Goal: Task Accomplishment & Management: Use online tool/utility

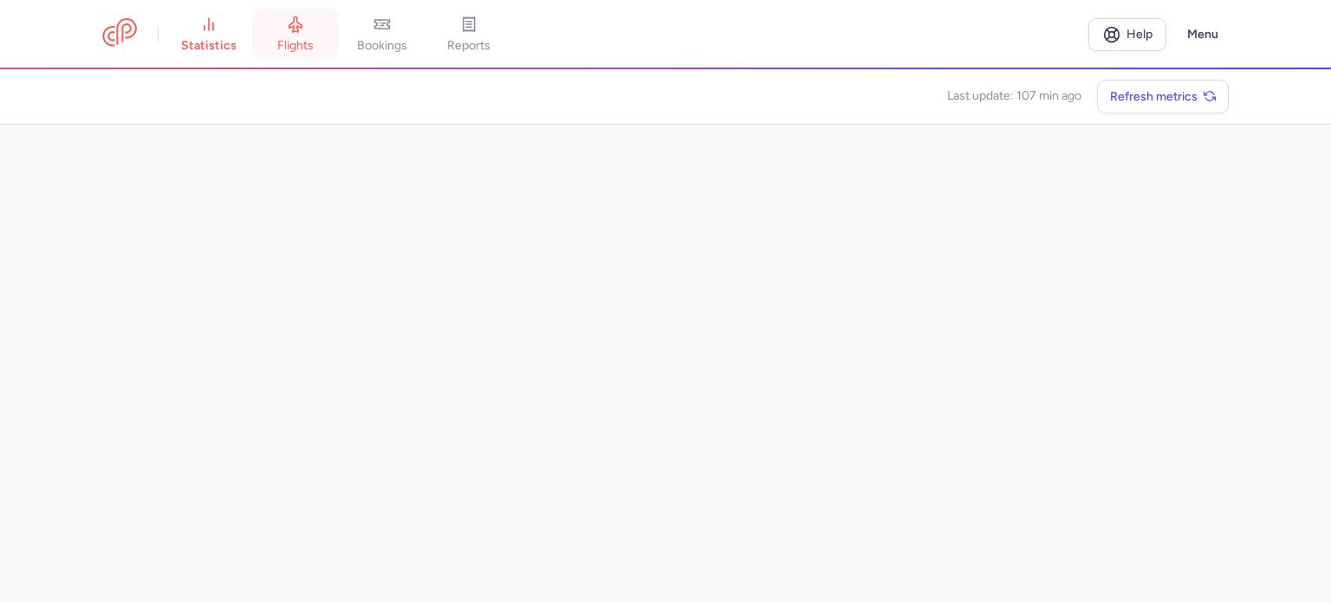
click at [312, 36] on link "flights" at bounding box center [295, 35] width 87 height 38
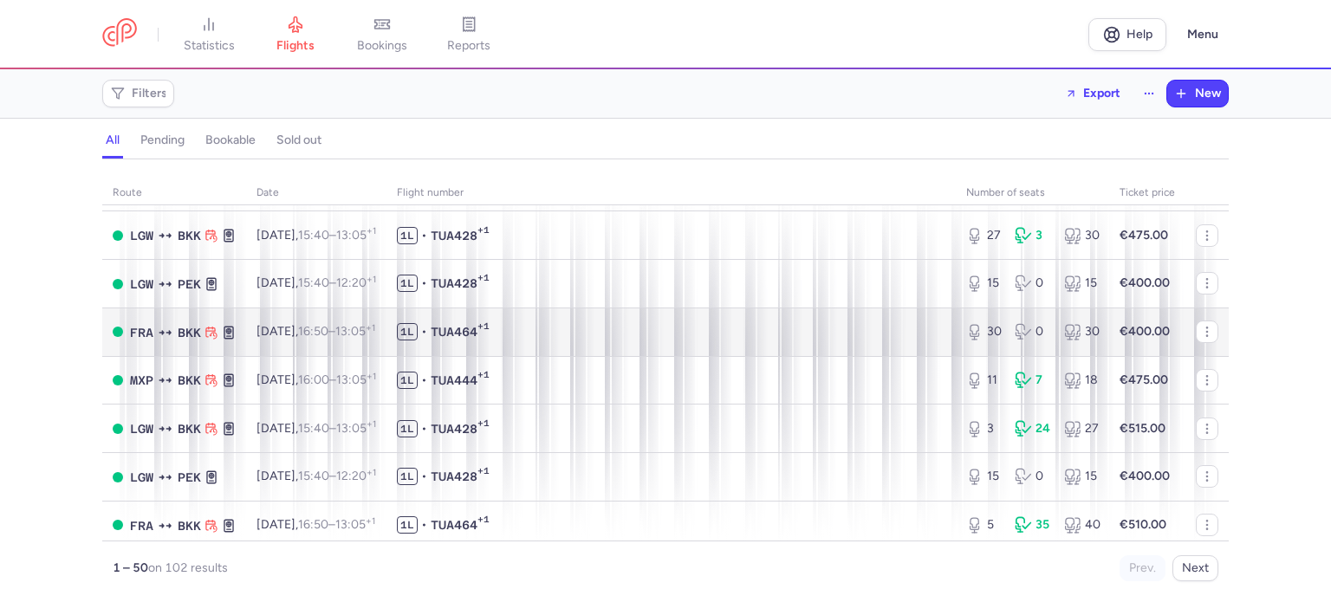
scroll to position [2080, 0]
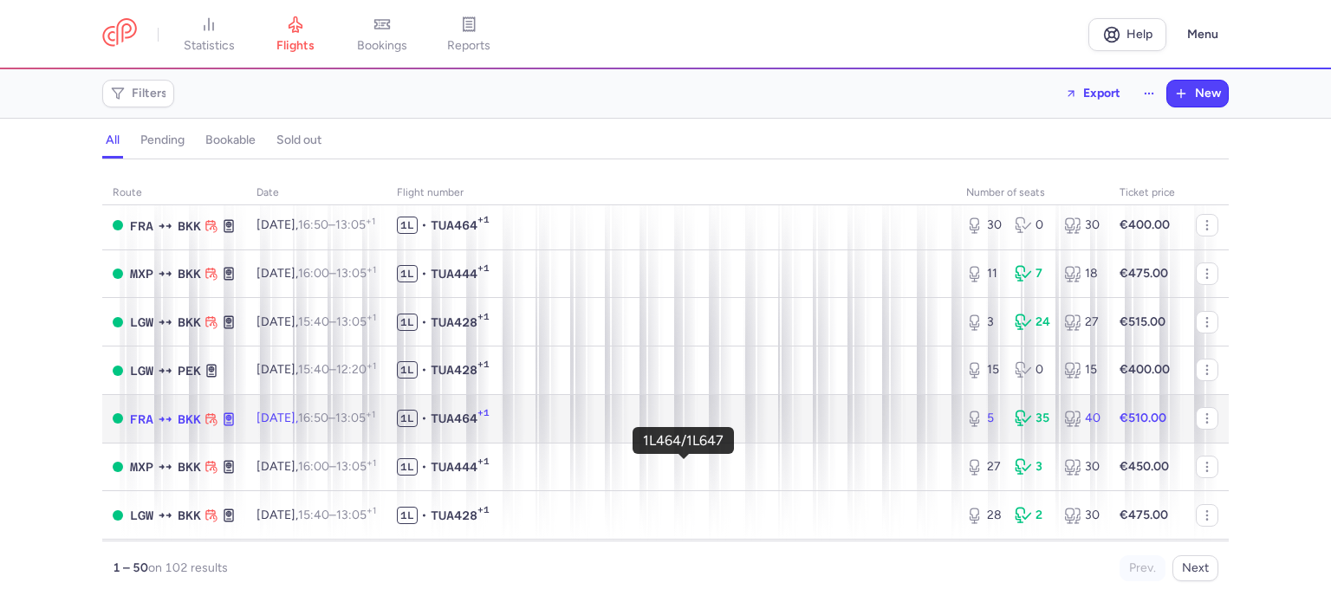
click at [764, 427] on span "1L • TUA464 +1" at bounding box center [671, 418] width 549 height 17
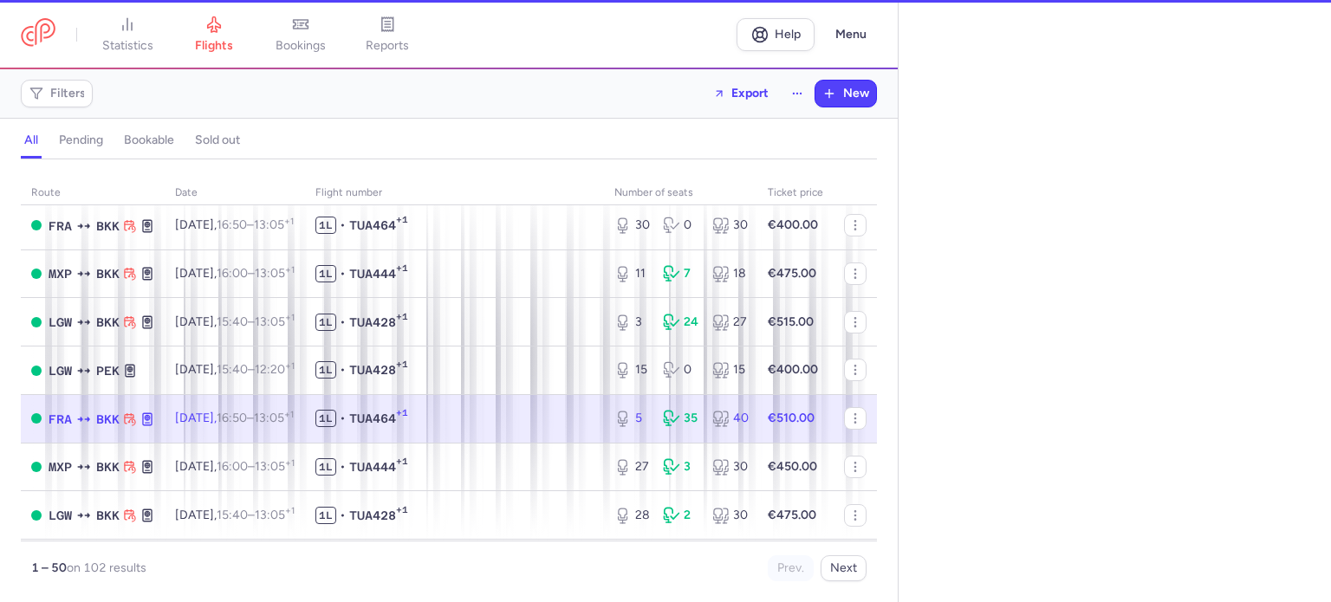
select select "days"
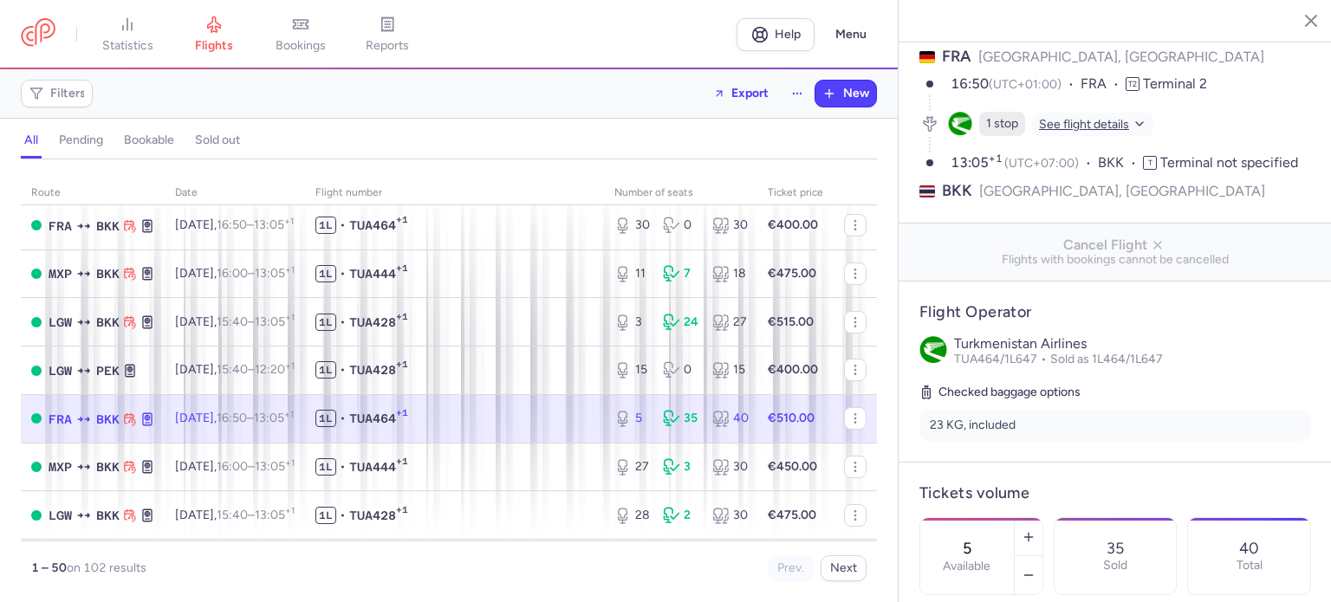
scroll to position [260, 0]
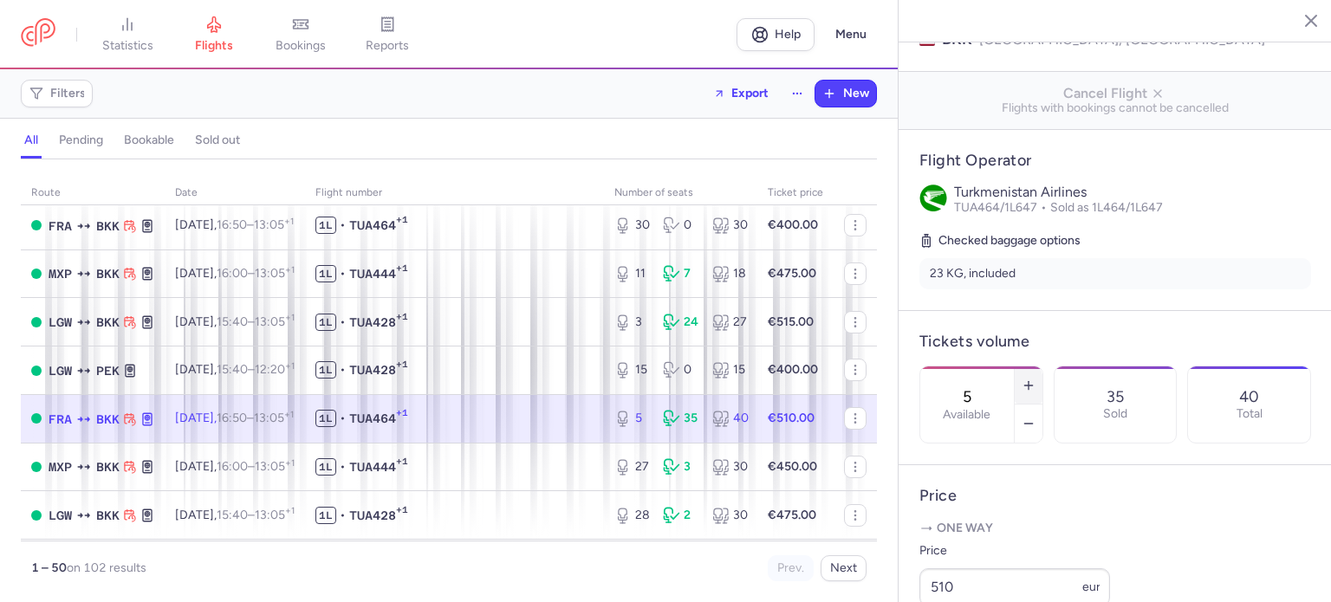
click at [1036, 379] on icon "button" at bounding box center [1029, 386] width 14 height 14
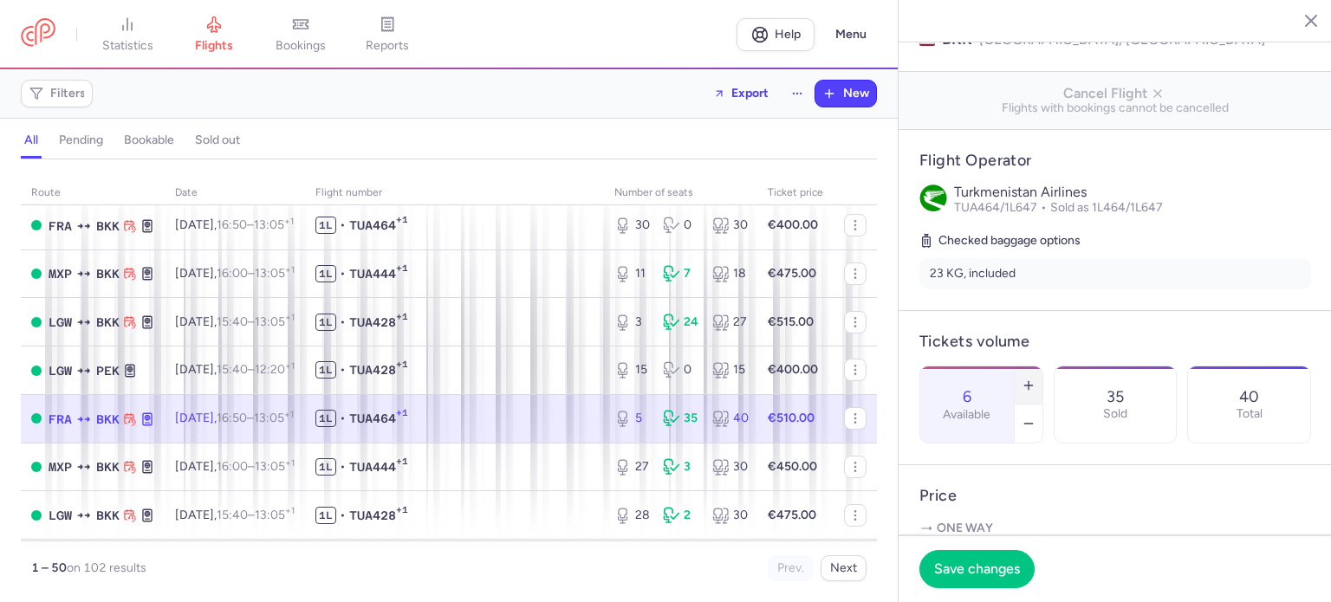
click at [1036, 379] on icon "button" at bounding box center [1029, 386] width 14 height 14
type input "7"
click at [994, 571] on span "Save changes" at bounding box center [977, 569] width 86 height 16
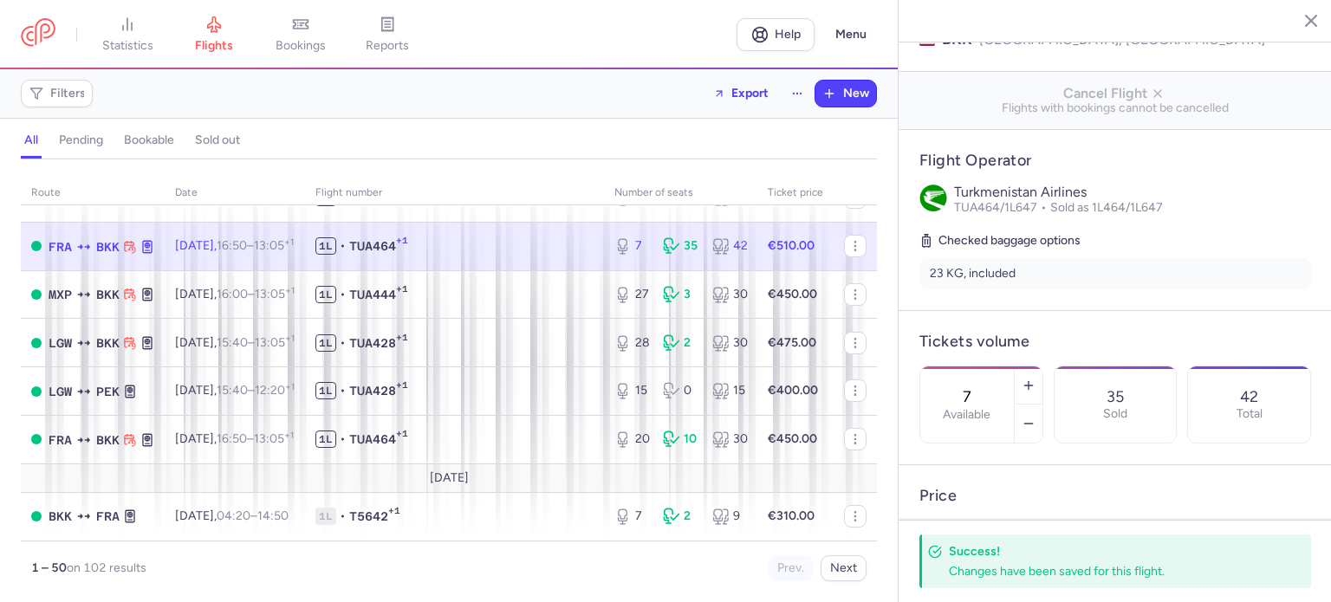
scroll to position [2306, 0]
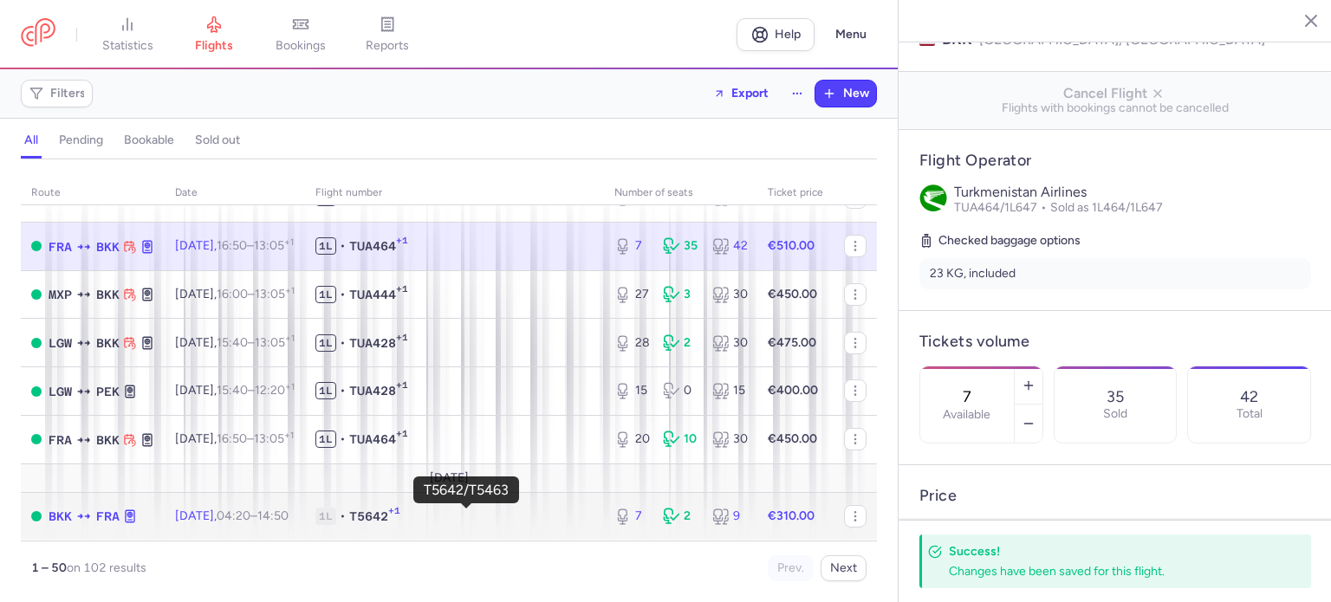
click at [481, 512] on span "1L • T5642 +1" at bounding box center [454, 516] width 278 height 17
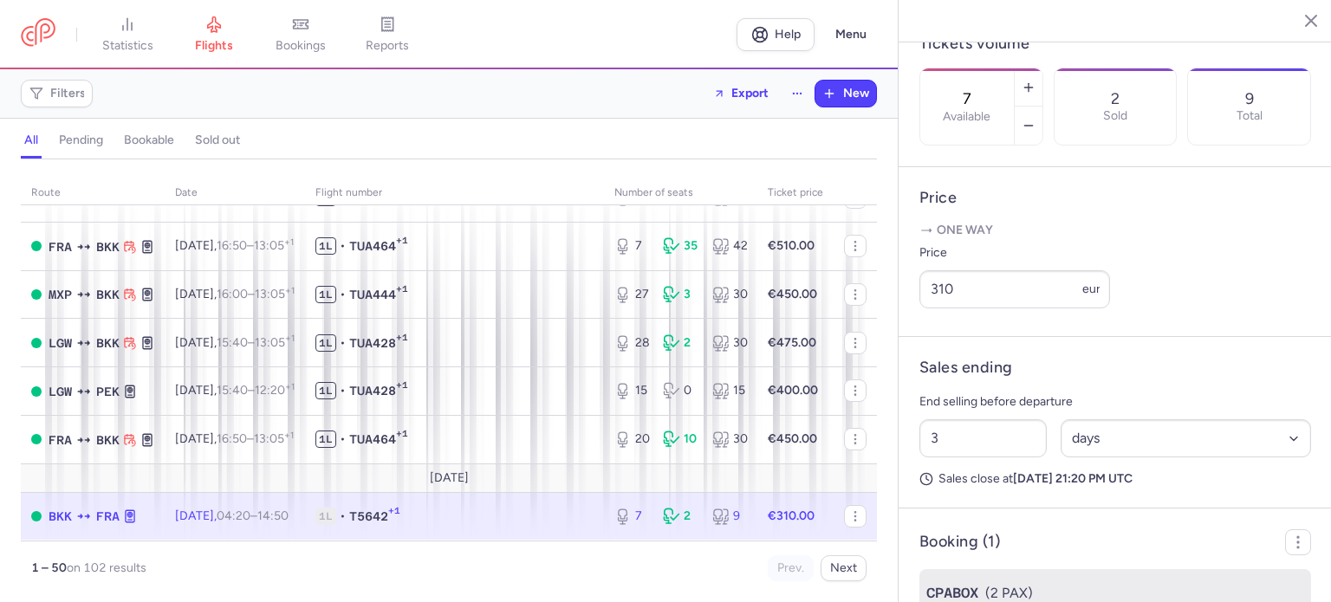
scroll to position [637, 0]
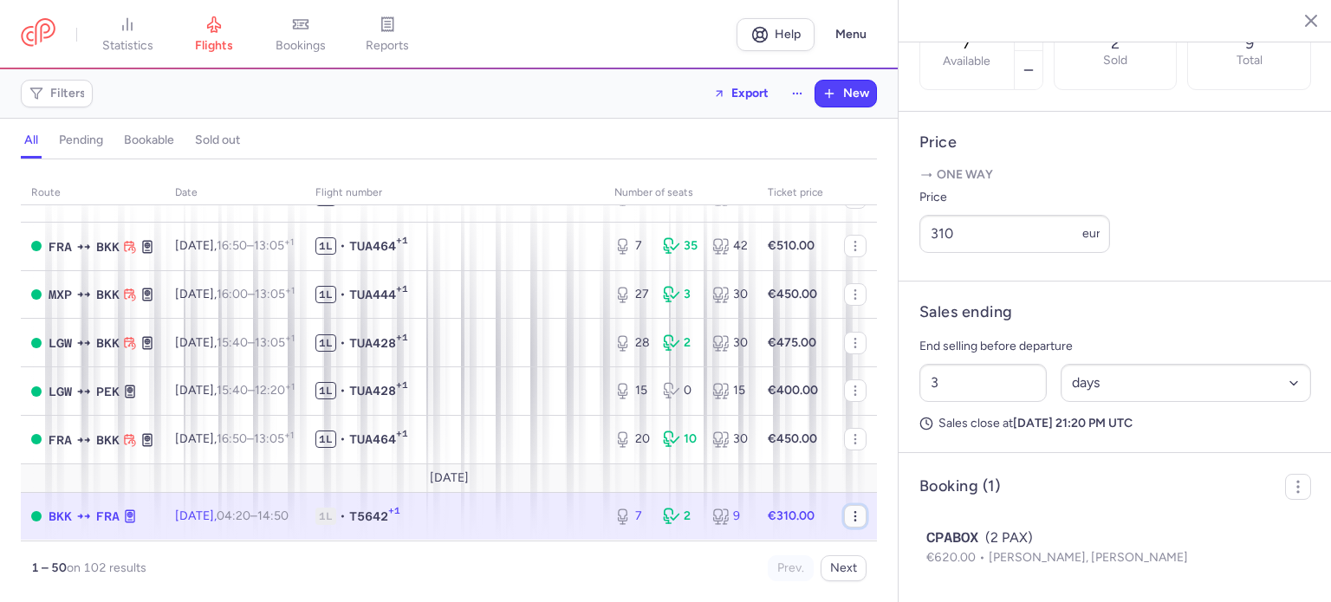
click at [848, 517] on icon "button" at bounding box center [855, 517] width 14 height 14
click at [878, 541] on span "Copy flight ID" at bounding box center [955, 540] width 173 height 17
click at [852, 100] on span "New" at bounding box center [856, 94] width 26 height 14
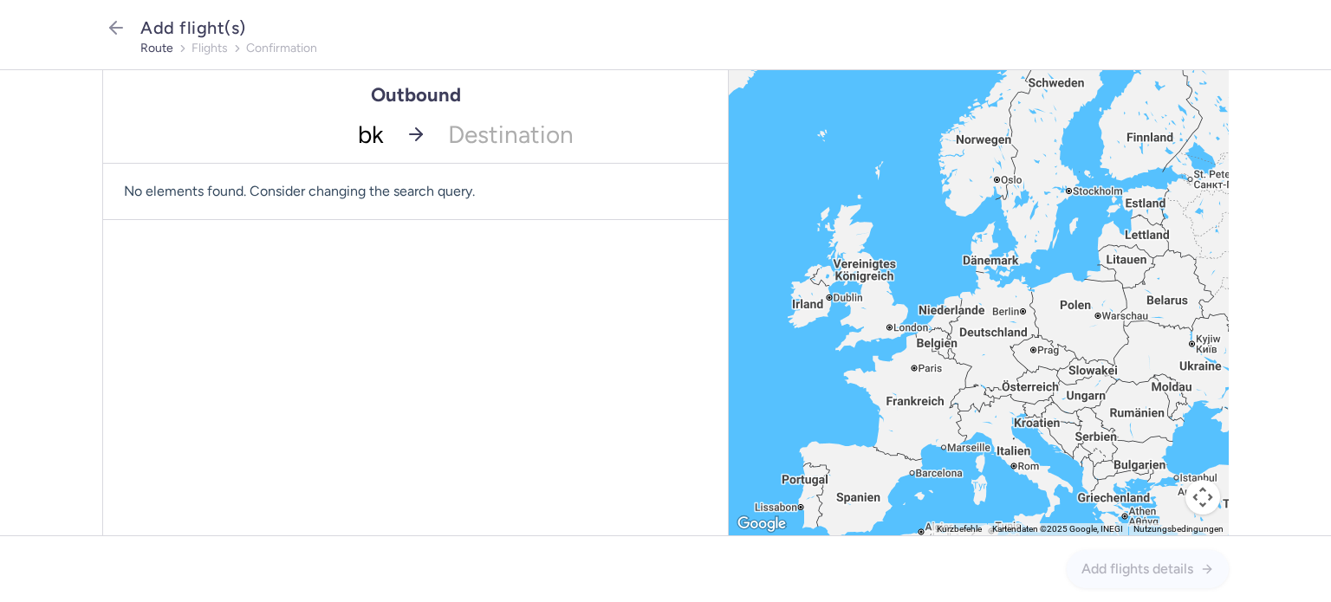
type input "bkk"
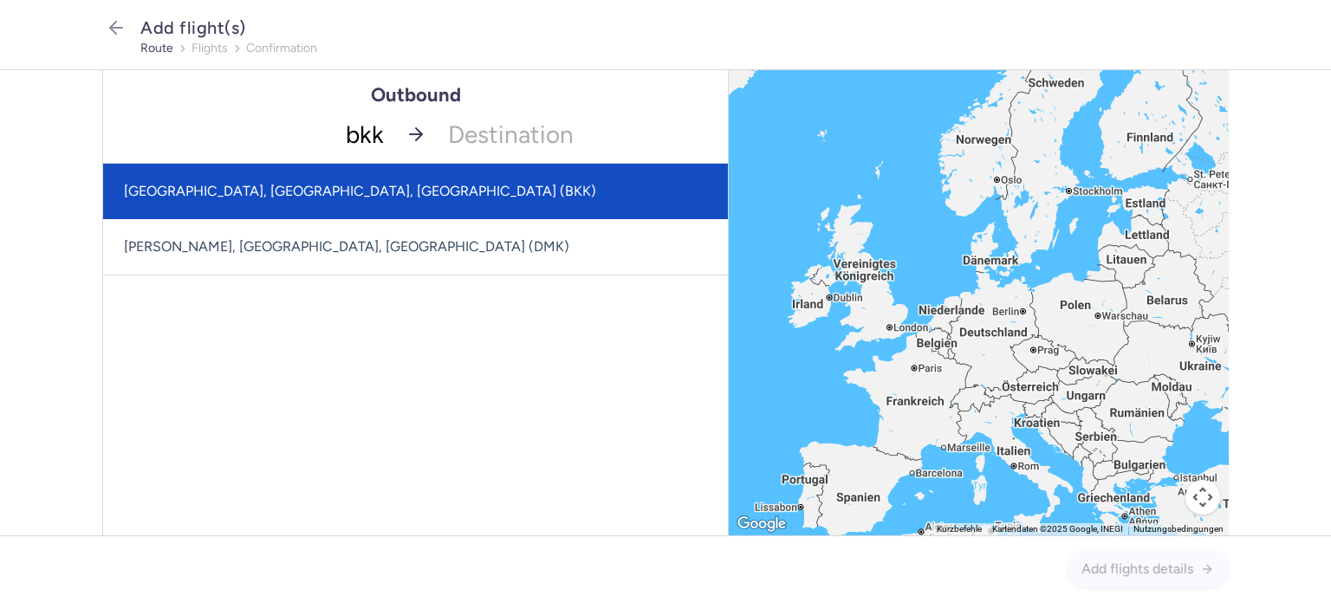
click at [260, 200] on span "[GEOGRAPHIC_DATA], [GEOGRAPHIC_DATA], [GEOGRAPHIC_DATA] (BKK)" at bounding box center [415, 191] width 625 height 55
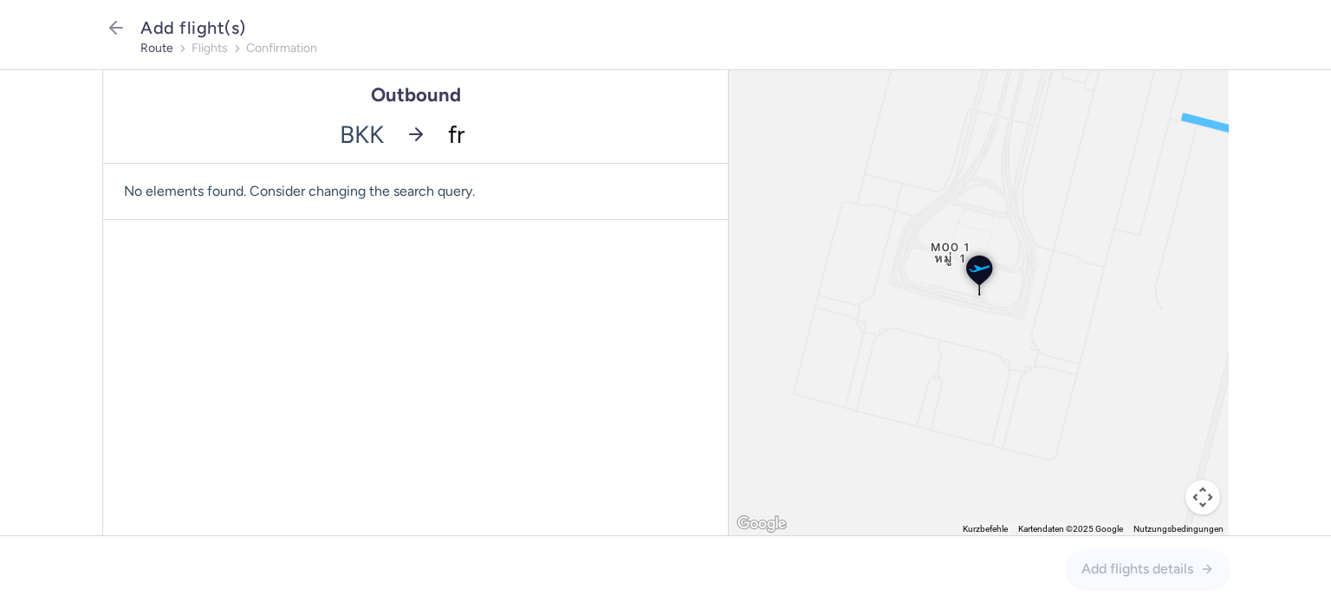
type input "fra"
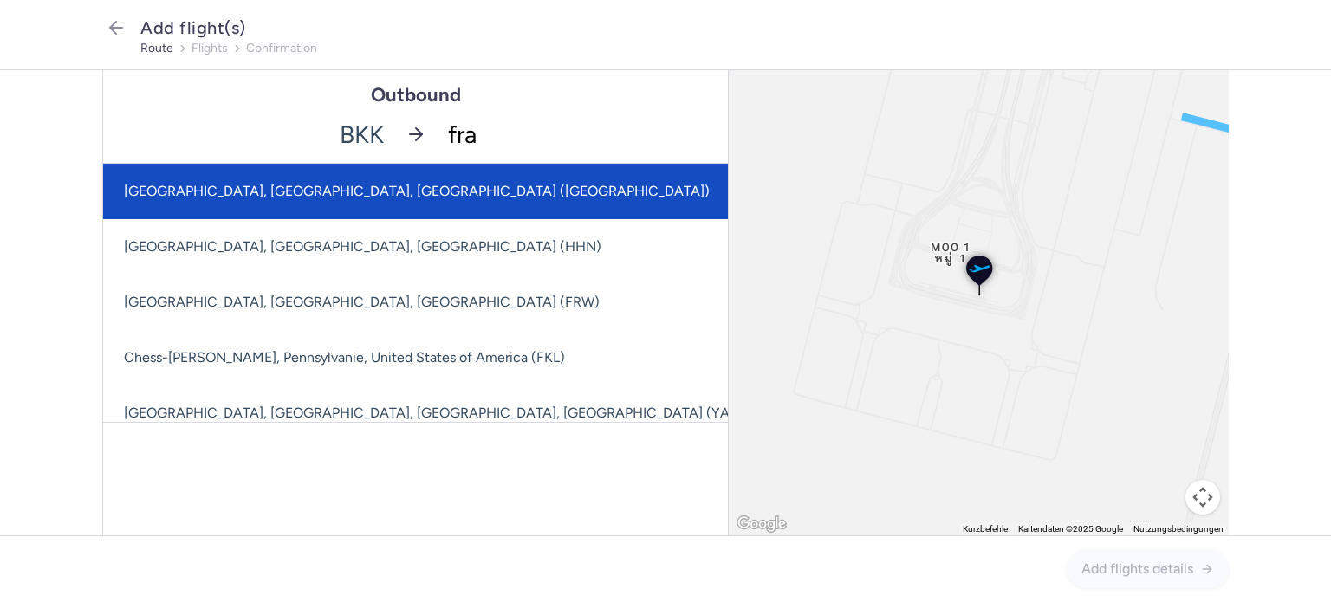
click at [475, 197] on span "[GEOGRAPHIC_DATA], [GEOGRAPHIC_DATA], [GEOGRAPHIC_DATA] ([GEOGRAPHIC_DATA])" at bounding box center [417, 191] width 586 height 16
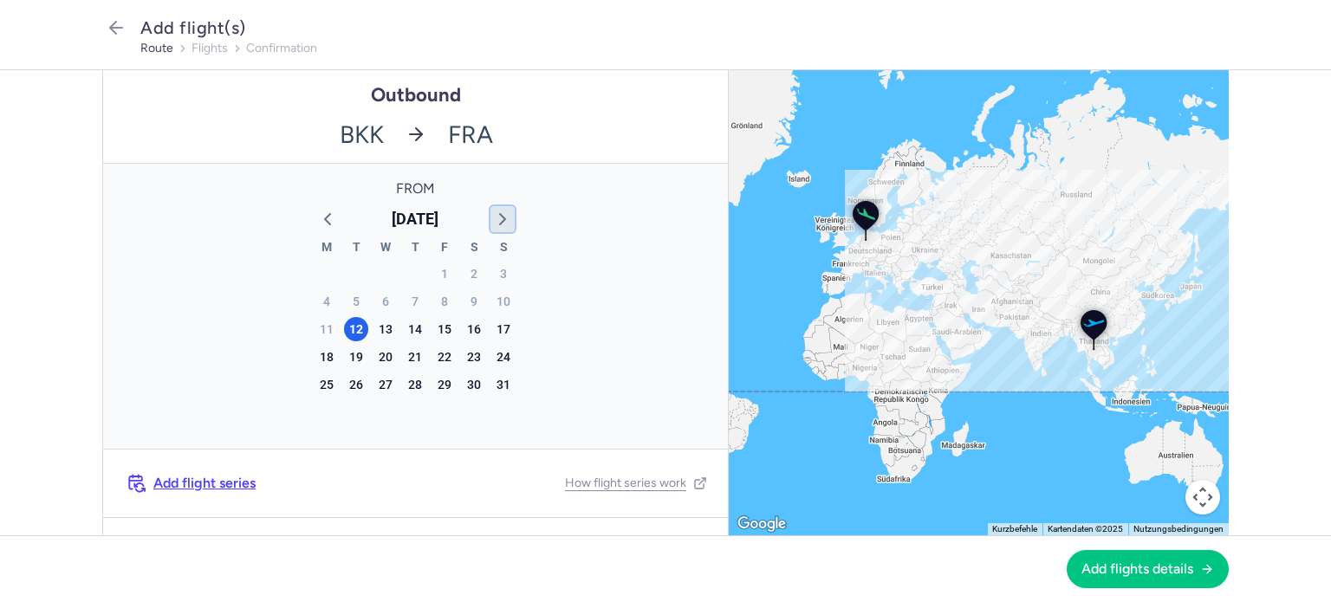
click at [505, 220] on icon "button" at bounding box center [502, 219] width 21 height 21
click at [504, 221] on icon "button" at bounding box center [502, 219] width 21 height 21
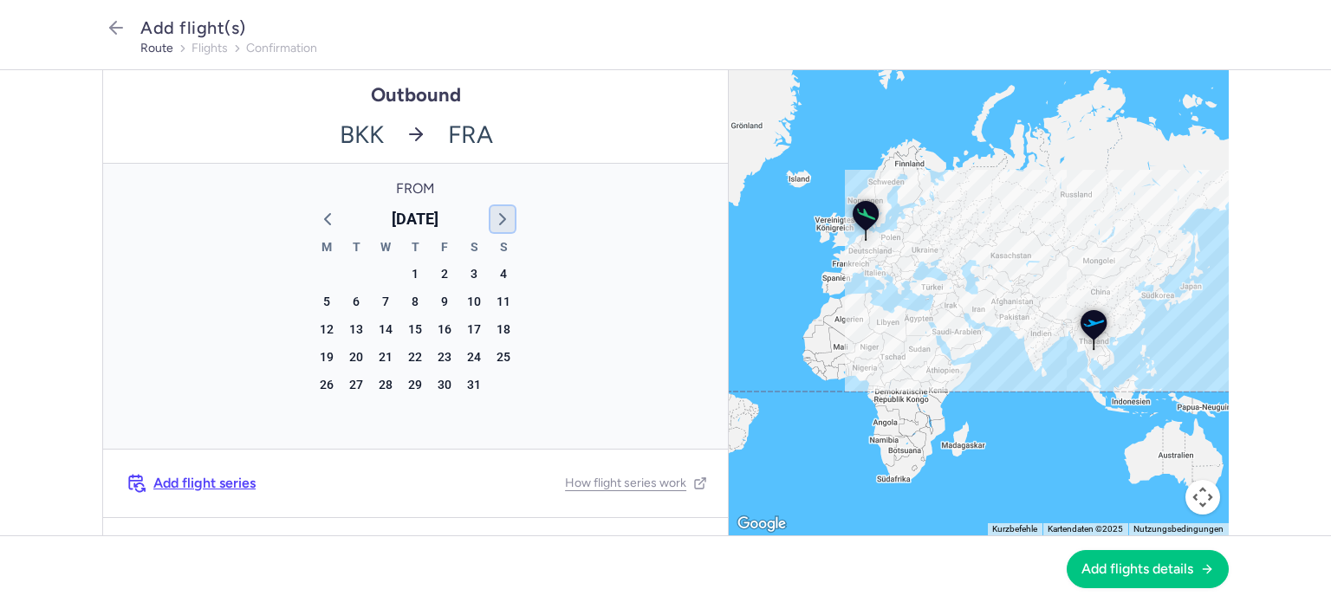
click at [504, 221] on icon "button" at bounding box center [502, 219] width 21 height 21
click at [322, 221] on icon "button" at bounding box center [327, 219] width 21 height 21
click at [468, 306] on div "10" at bounding box center [474, 301] width 24 height 24
click at [1115, 571] on span "Add flights details" at bounding box center [1138, 569] width 112 height 16
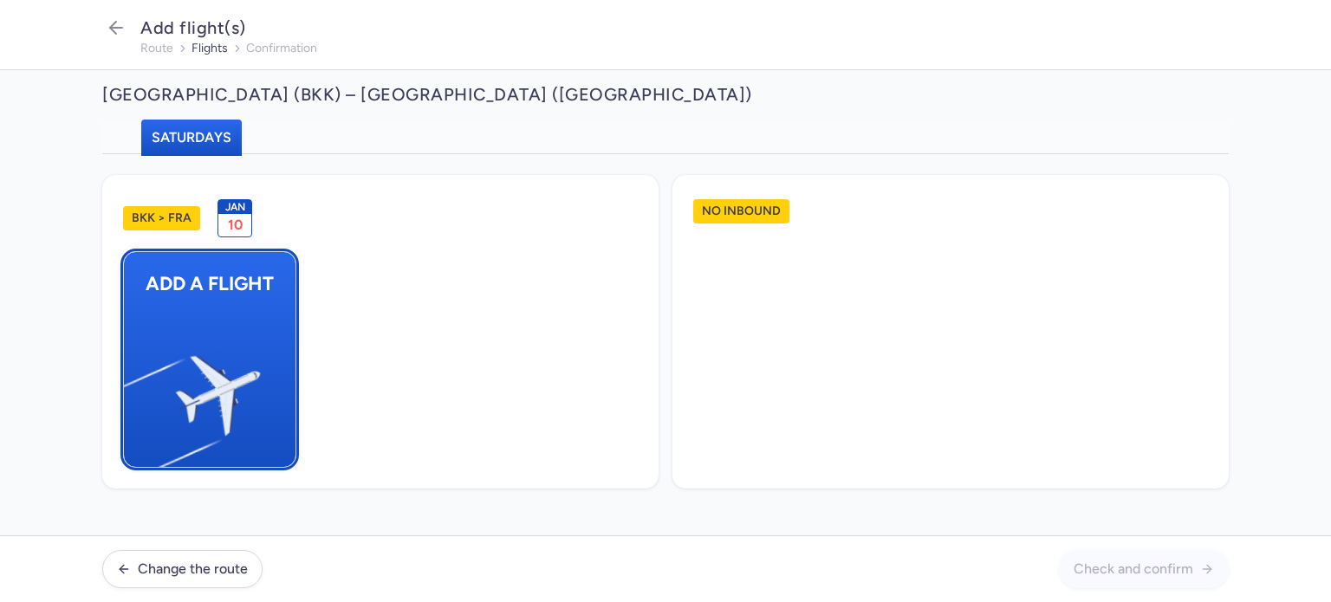
click at [186, 321] on img "button" at bounding box center [132, 388] width 293 height 269
select select "23"
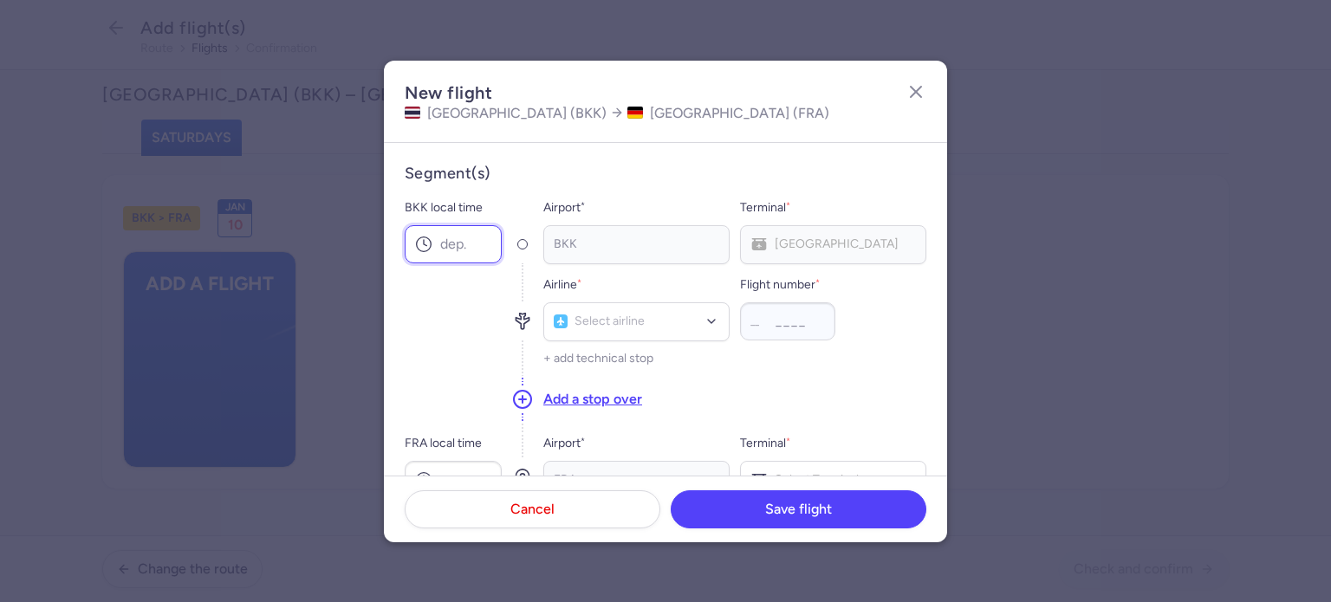
click at [445, 252] on input "BKK local time" at bounding box center [453, 244] width 97 height 38
paste input "04:20"
type input "04:20"
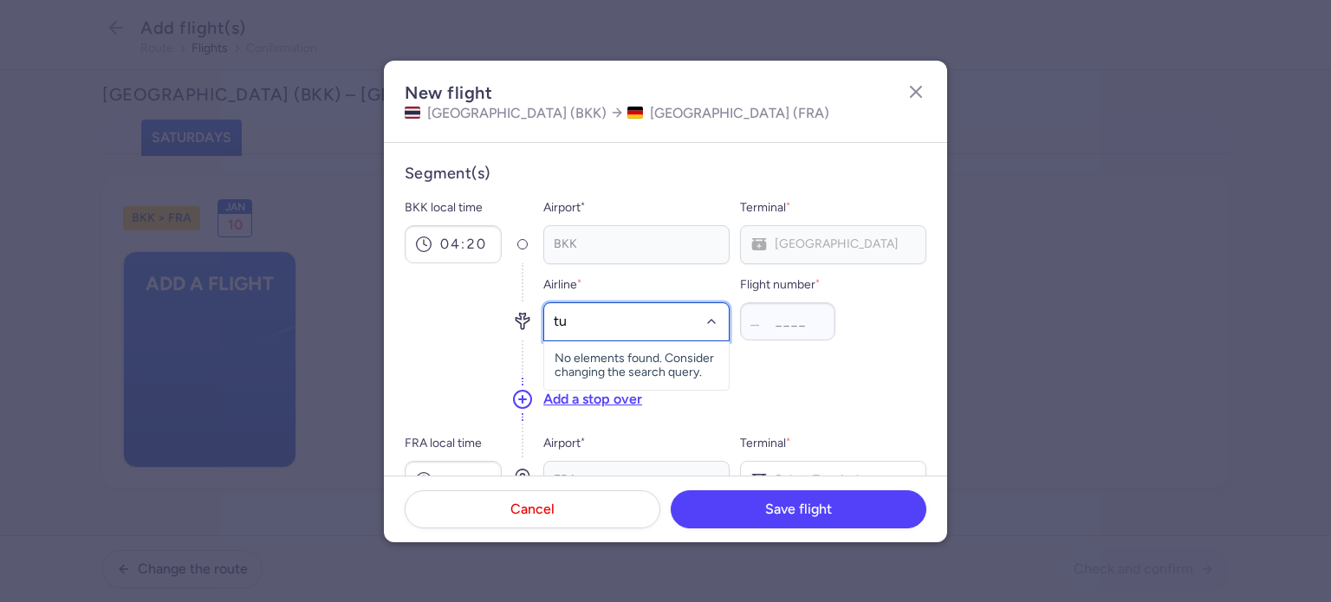
type input "tua"
click at [610, 347] on span "Turkmenistan Airlines (T5)" at bounding box center [636, 360] width 185 height 38
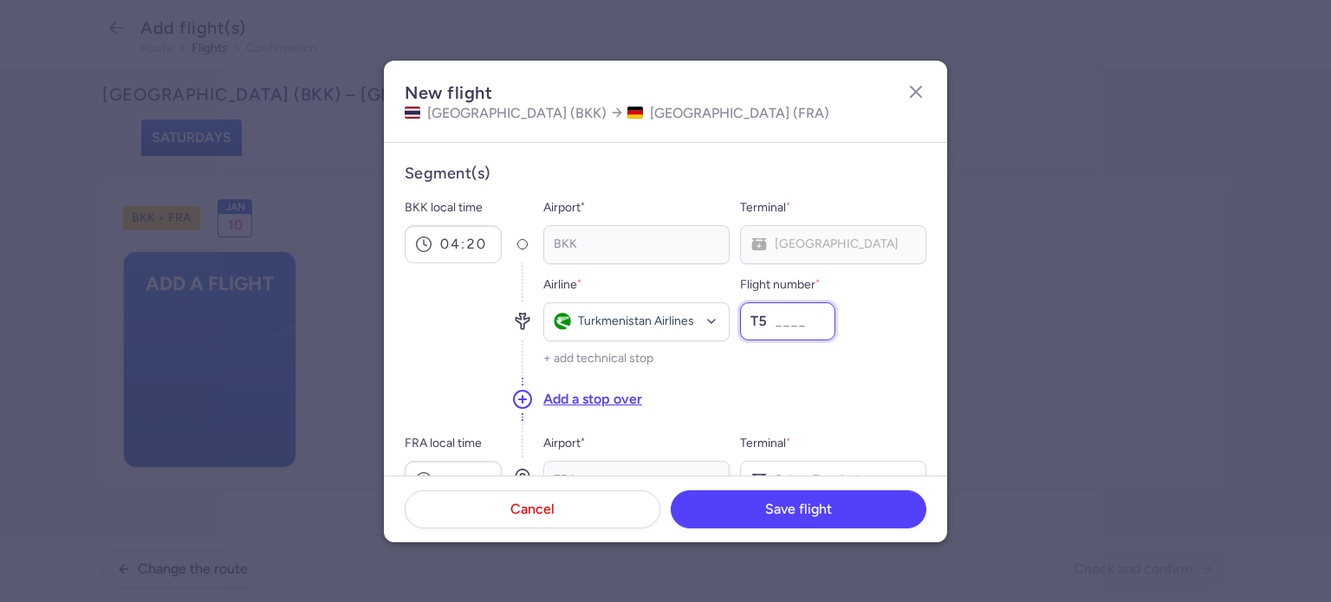
paste input "642"
type input "642"
click at [582, 393] on button "Add a stop over" at bounding box center [592, 399] width 99 height 19
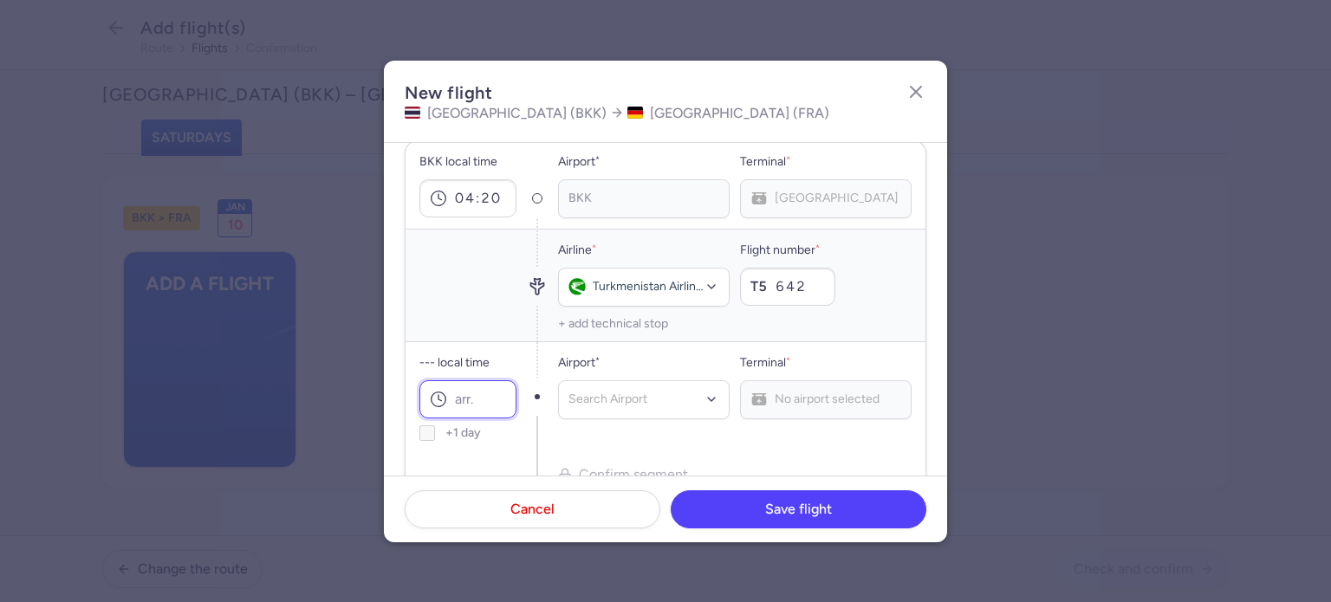
scroll to position [118, 0]
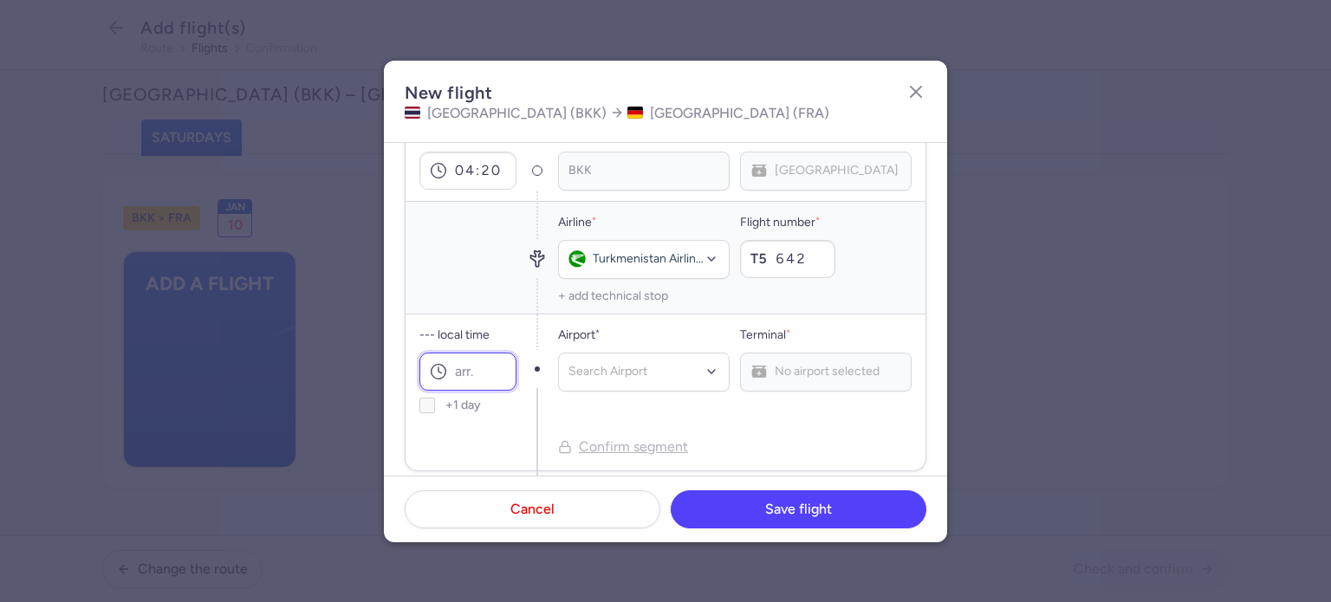
paste input "09:50"
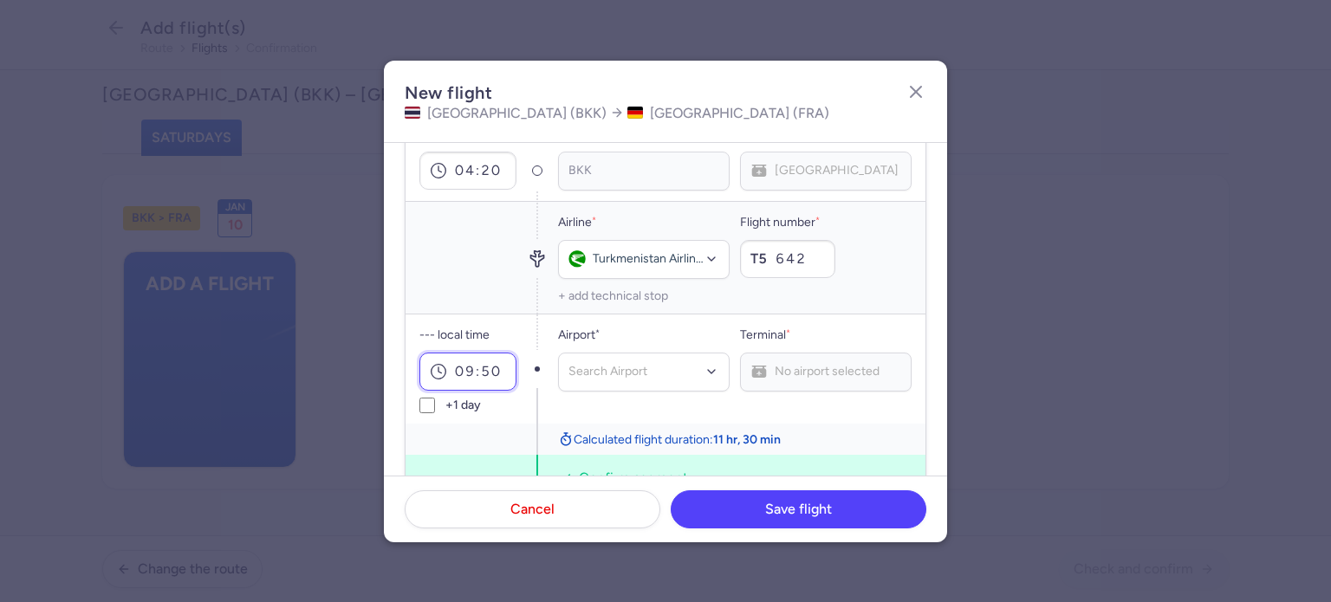
type input "09:50"
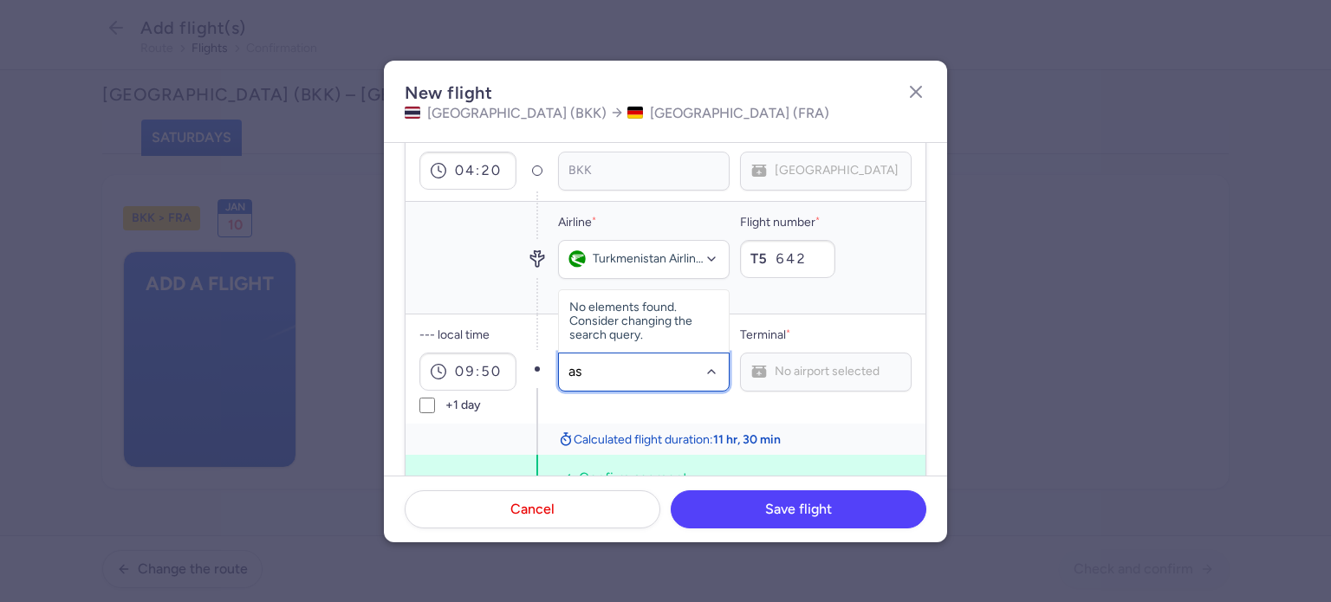
type input "asb"
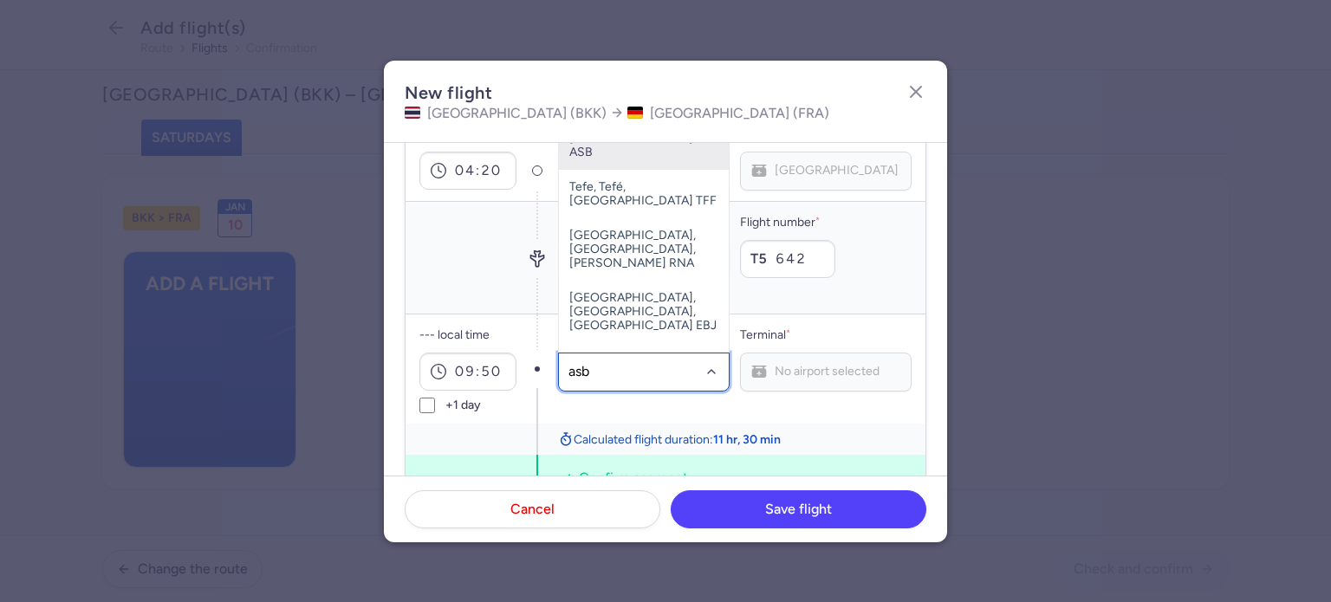
click at [647, 166] on span "Ashgabat, [GEOGRAPHIC_DATA], [GEOGRAPHIC_DATA] ASB" at bounding box center [644, 132] width 170 height 76
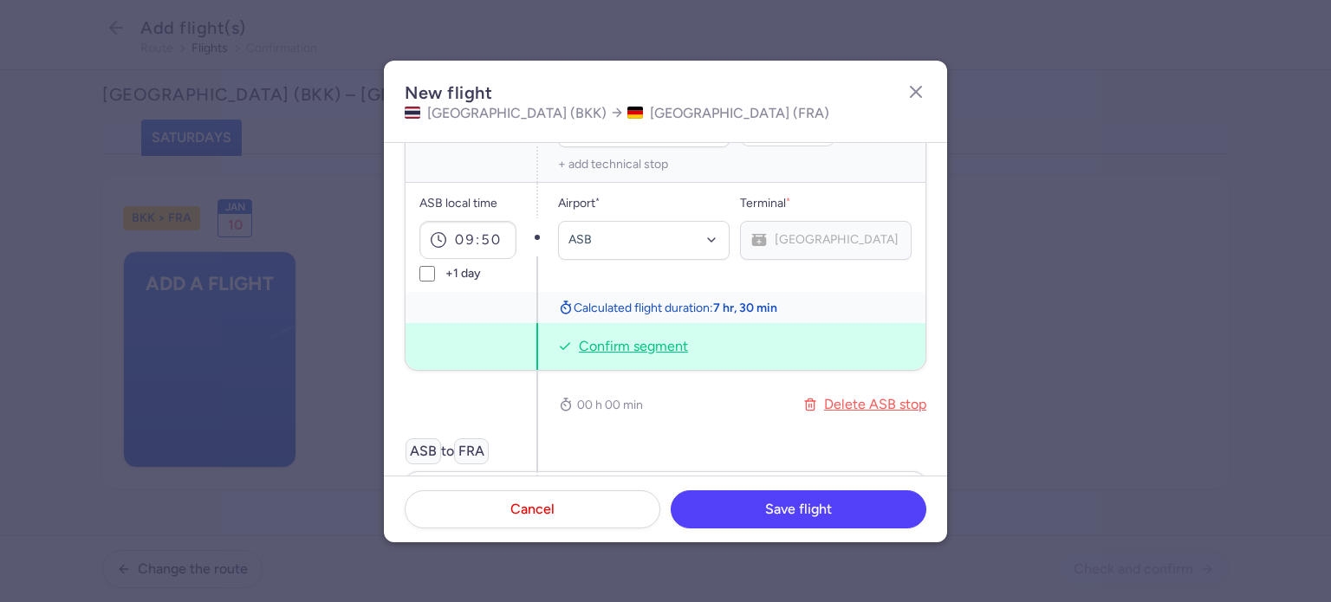
scroll to position [291, 0]
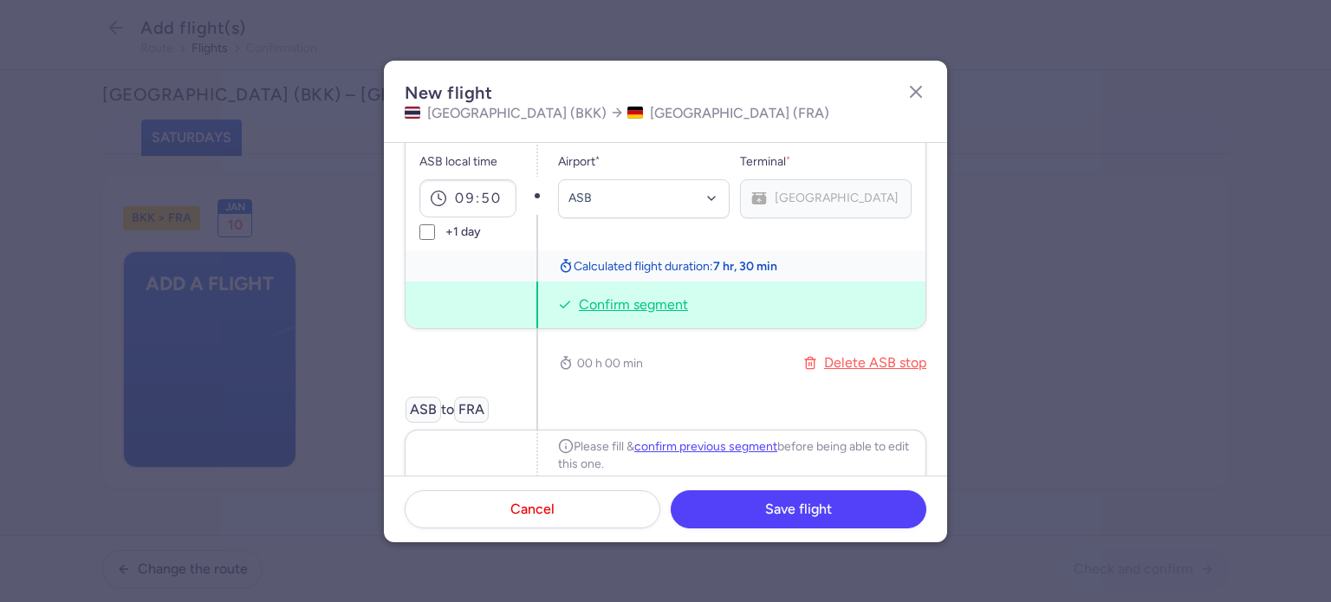
drag, startPoint x: 675, startPoint y: 309, endPoint x: 426, endPoint y: 258, distance: 253.9
click at [431, 263] on div "BKK local time 04:20 Airport * BKK Terminal * [GEOGRAPHIC_DATA] Airline * Turkm…" at bounding box center [666, 134] width 522 height 390
click at [668, 308] on span "Confirm segment" at bounding box center [633, 305] width 109 height 19
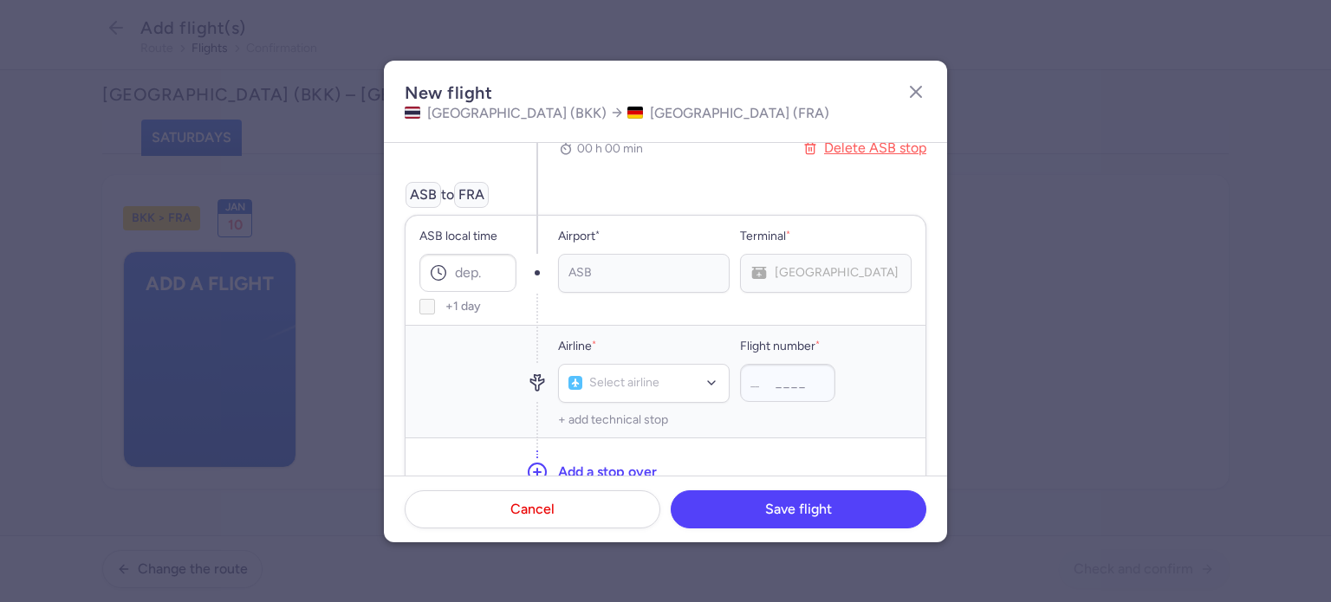
scroll to position [347, 0]
paste input "12:30"
type input "12:30"
type input "tua"
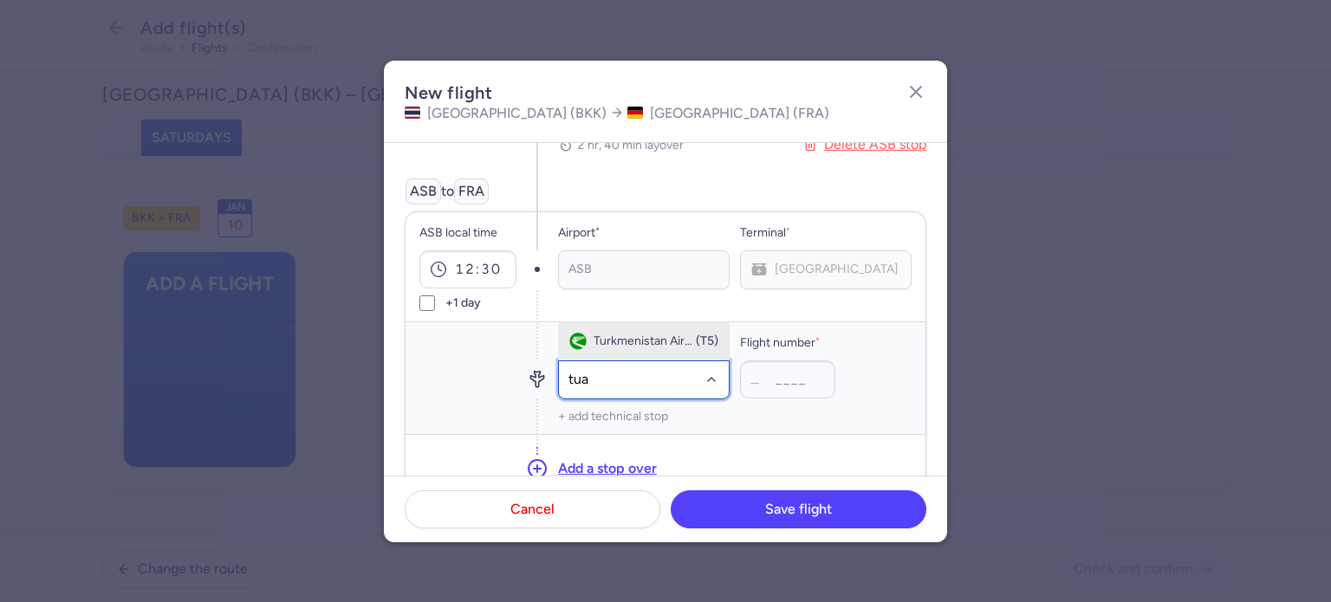
click at [599, 335] on span "Turkmenistan Airlines" at bounding box center [644, 342] width 101 height 14
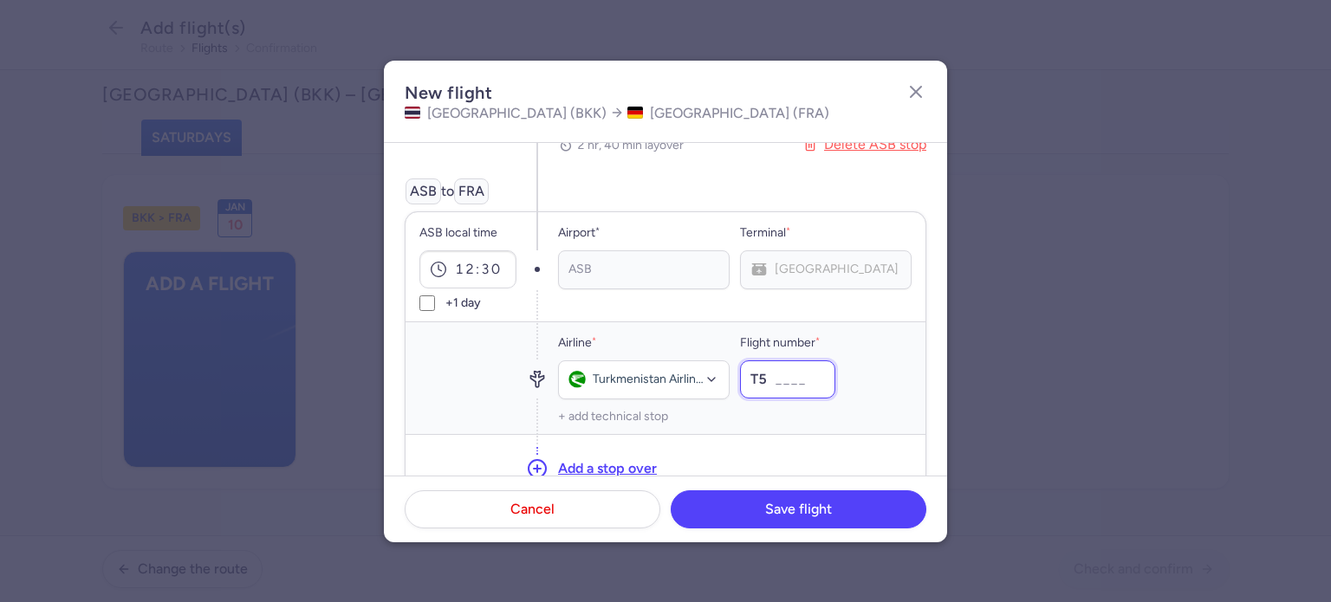
paste input "463"
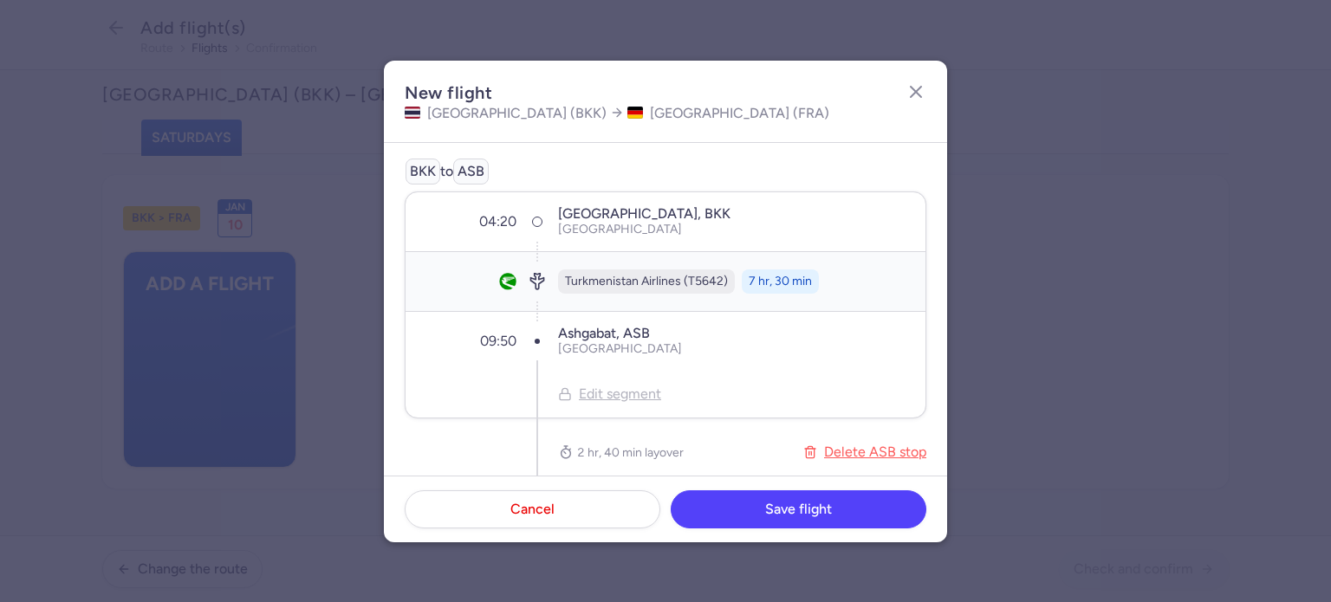
scroll to position [0, 0]
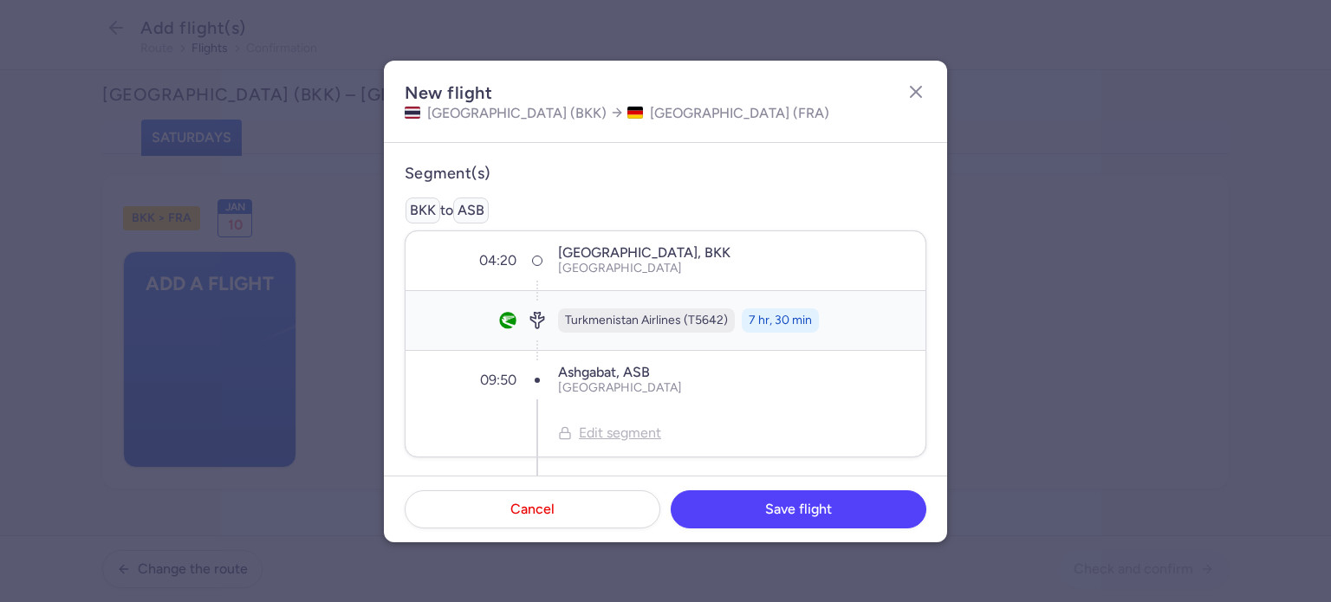
type input "463"
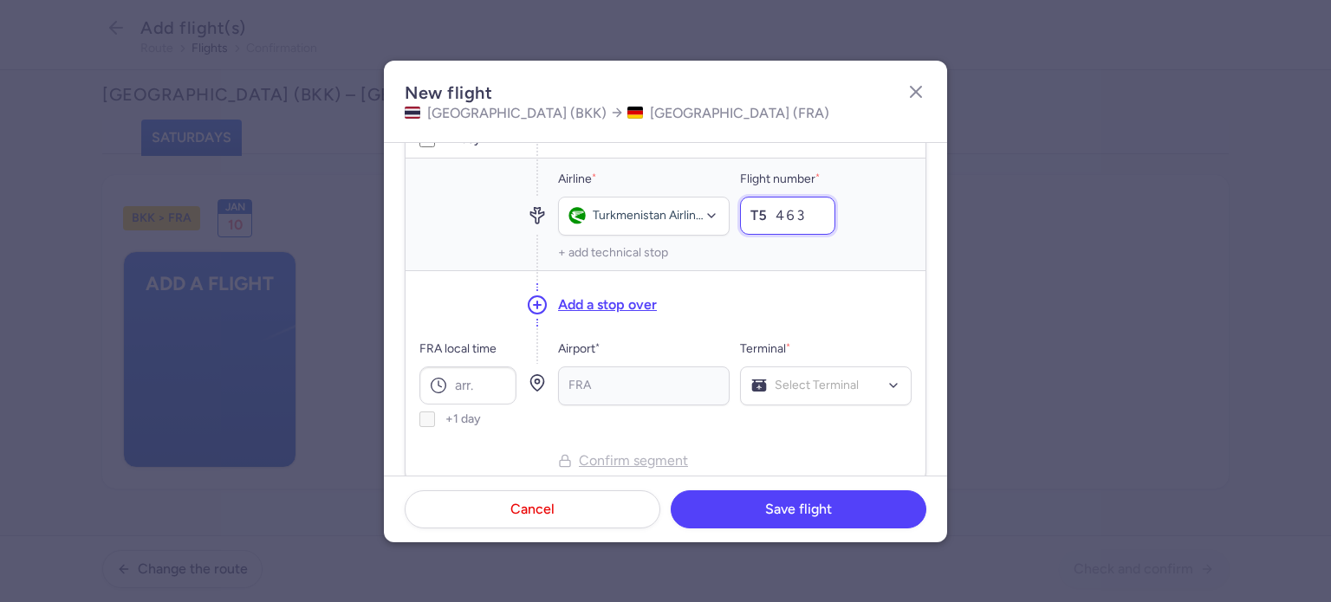
scroll to position [520, 0]
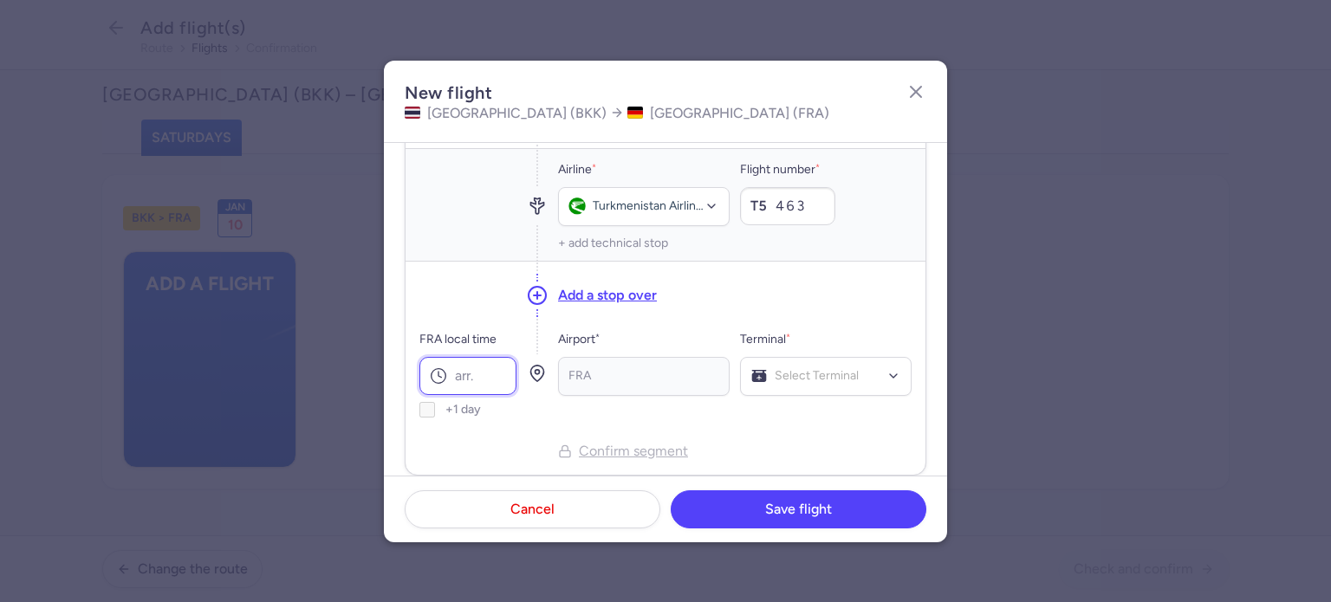
click at [482, 368] on input "FRA local time" at bounding box center [467, 376] width 97 height 38
paste input "14:50"
type input "14:50"
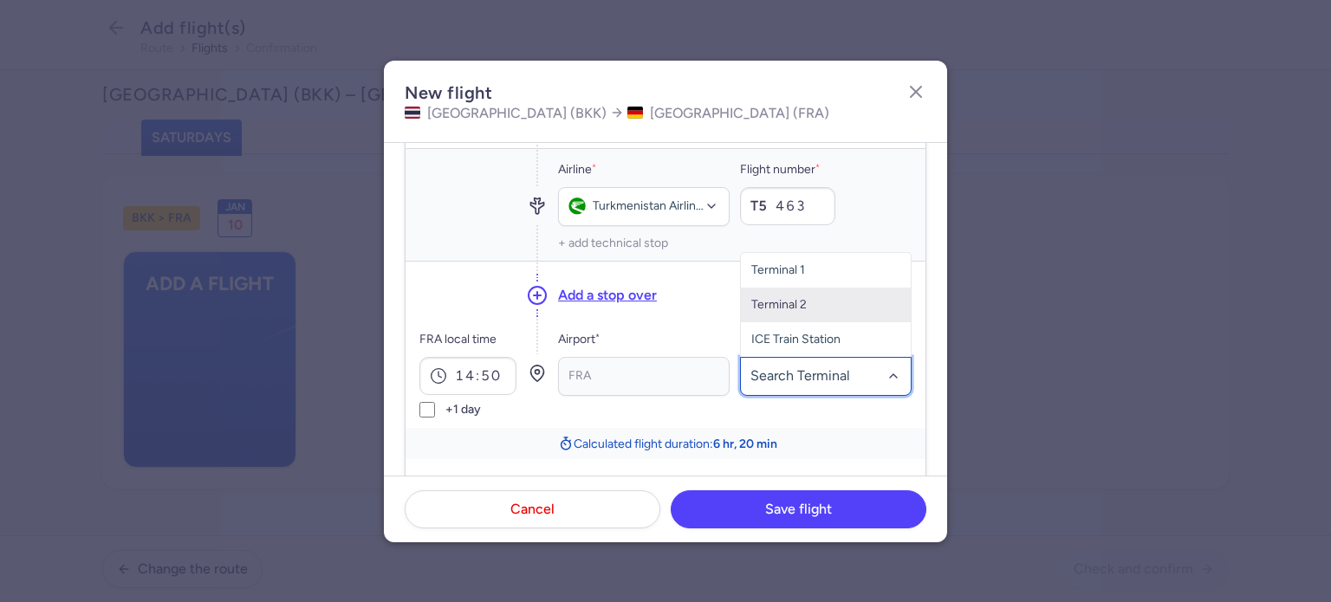
click at [822, 311] on span "Terminal 2" at bounding box center [826, 305] width 170 height 35
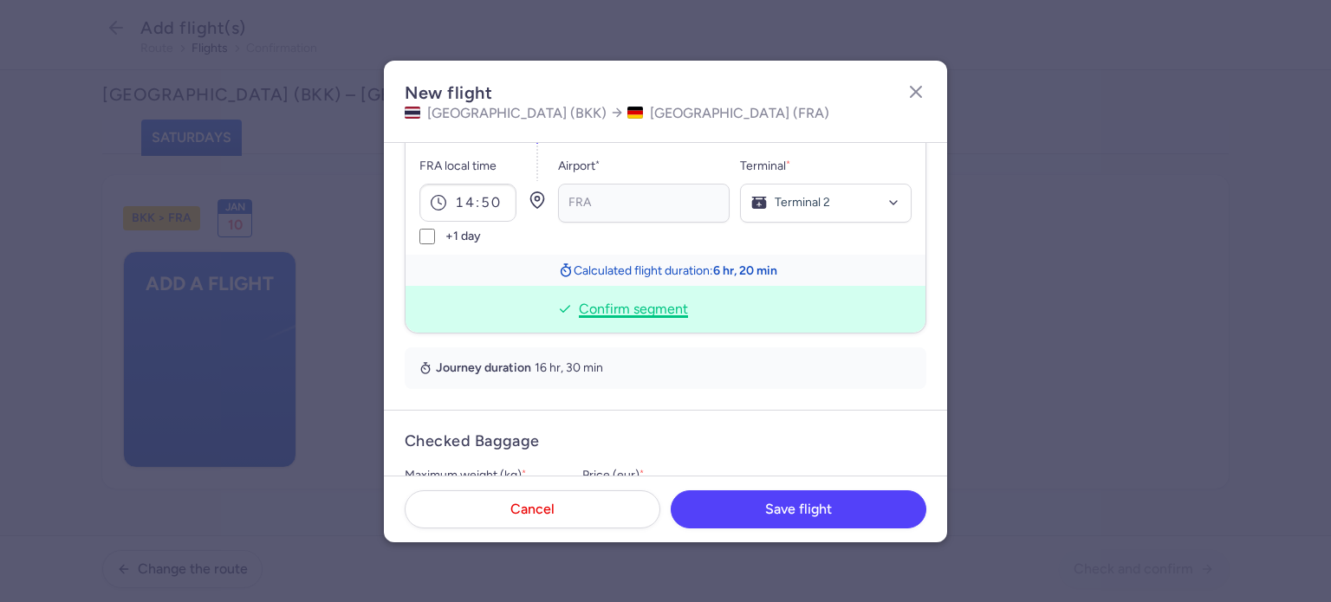
click at [653, 311] on span "Confirm segment" at bounding box center [633, 309] width 109 height 19
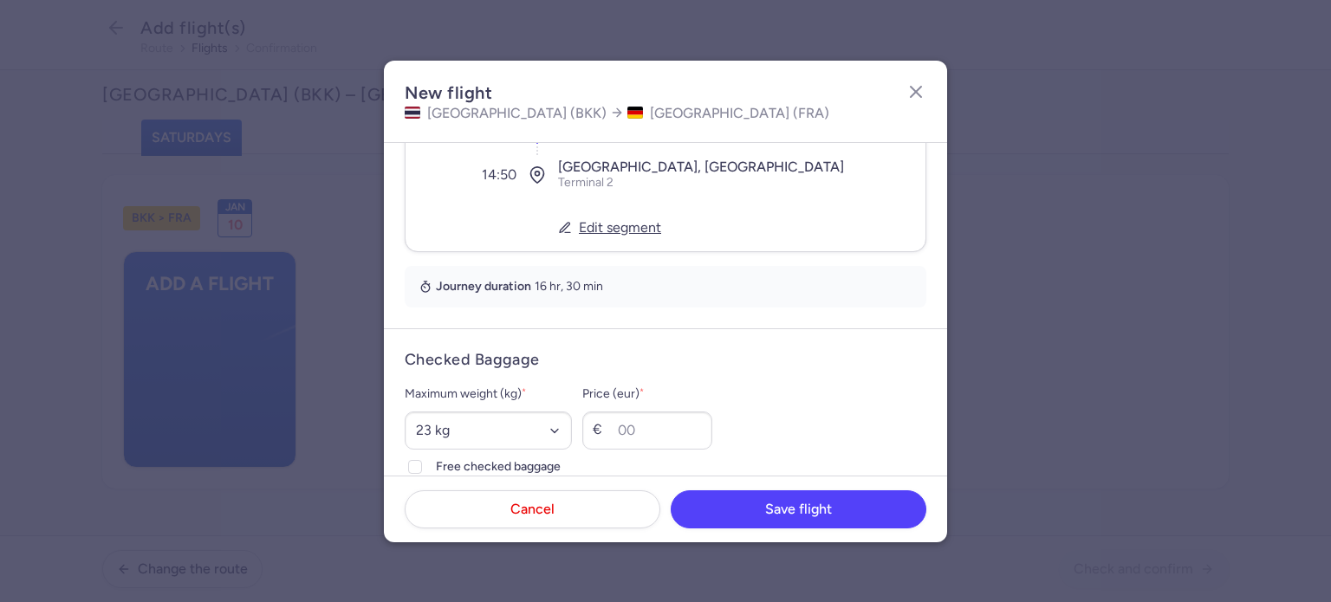
scroll to position [677, 0]
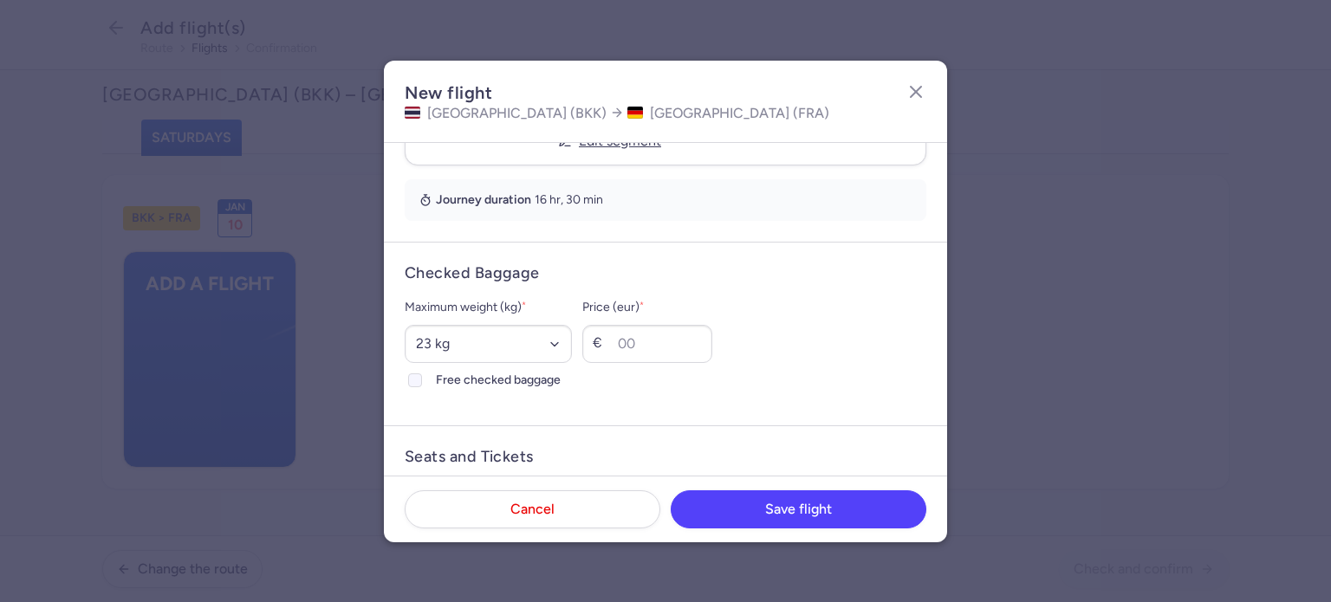
click at [417, 380] on icon at bounding box center [415, 380] width 10 height 10
click at [417, 380] on input "Free checked baggage" at bounding box center [415, 381] width 14 height 14
checkbox input "true"
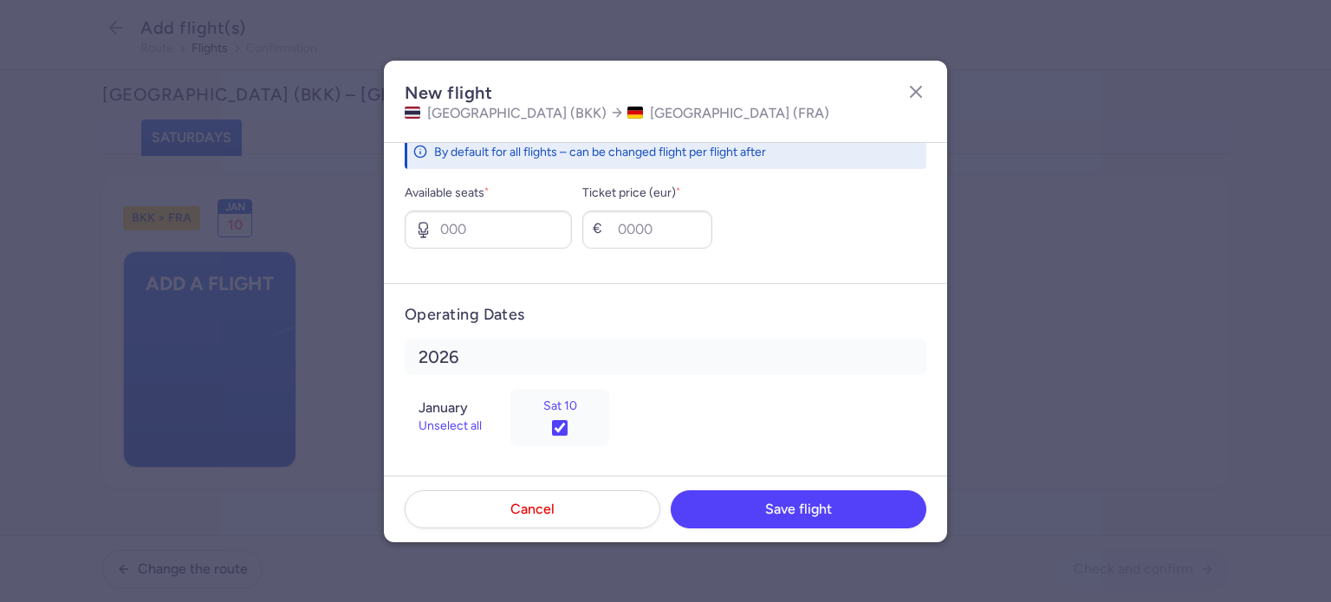
scroll to position [1024, 0]
click at [495, 231] on input "Available seats *" at bounding box center [488, 229] width 167 height 38
drag, startPoint x: 513, startPoint y: 216, endPoint x: 239, endPoint y: 193, distance: 274.8
click at [239, 193] on dialog "New flight [GEOGRAPHIC_DATA] (BKK) [GEOGRAPHIC_DATA] ([GEOGRAPHIC_DATA]) Segmen…" at bounding box center [666, 302] width 1276 height 482
type input "9"
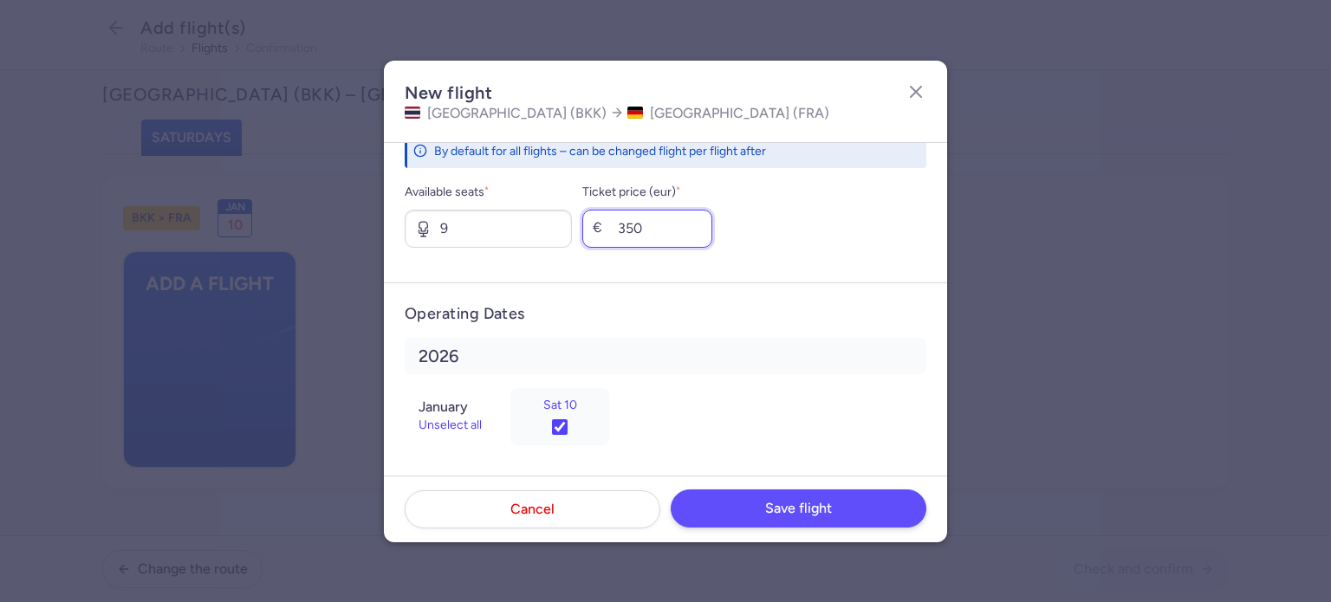
type input "350"
click at [749, 505] on button "Save flight" at bounding box center [799, 509] width 256 height 38
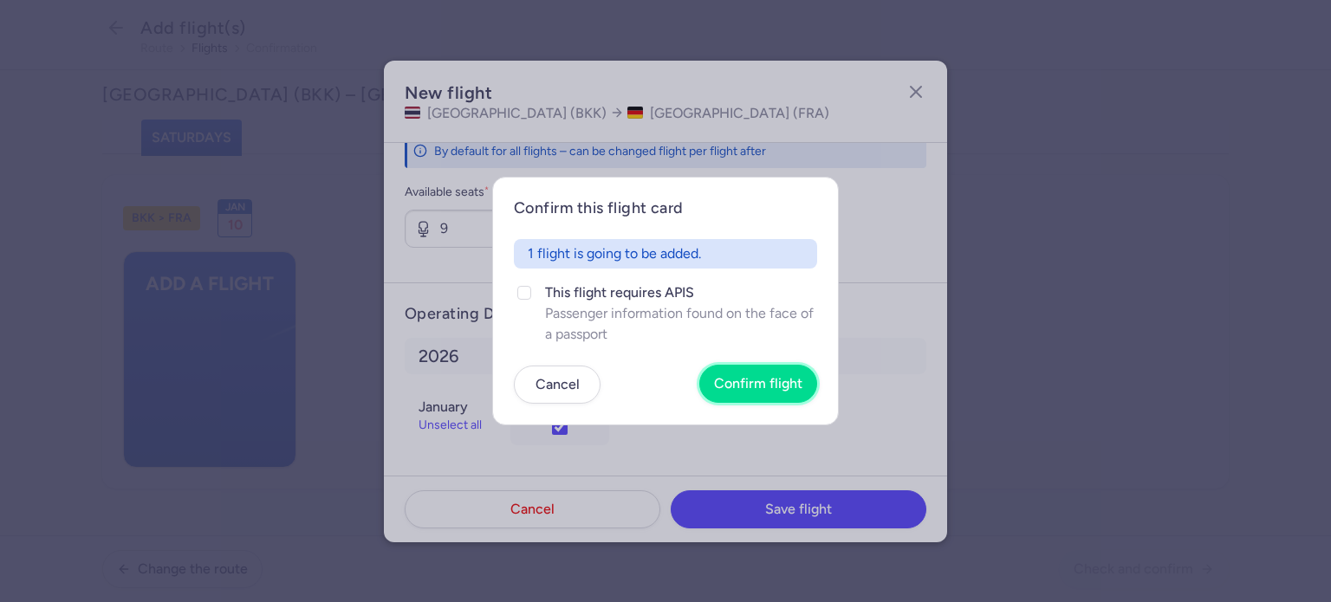
click at [760, 388] on span "Confirm flight" at bounding box center [758, 384] width 88 height 16
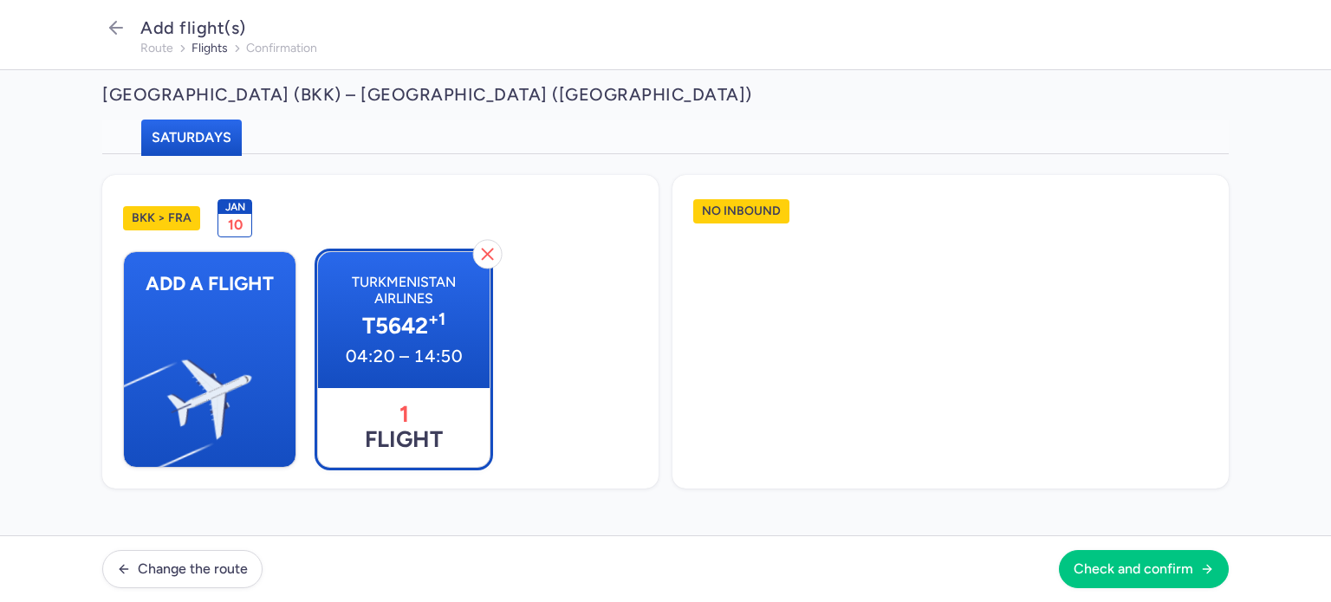
click at [416, 332] on span "T5642 +1" at bounding box center [404, 327] width 144 height 26
select select "23"
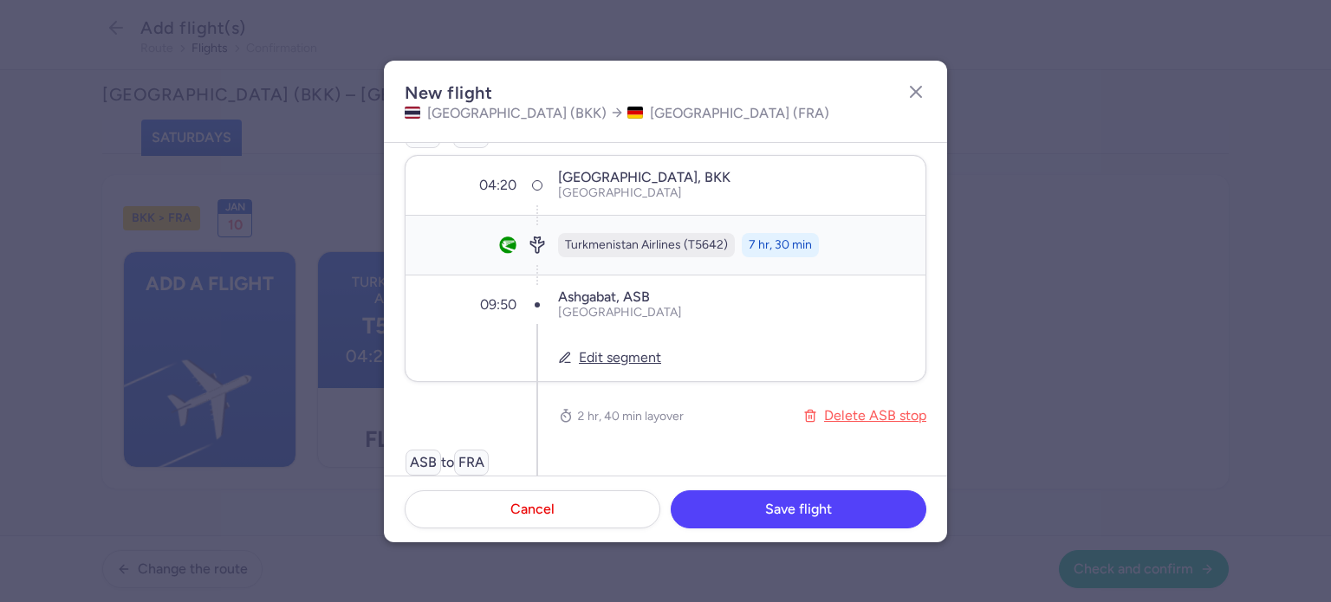
scroll to position [520, 0]
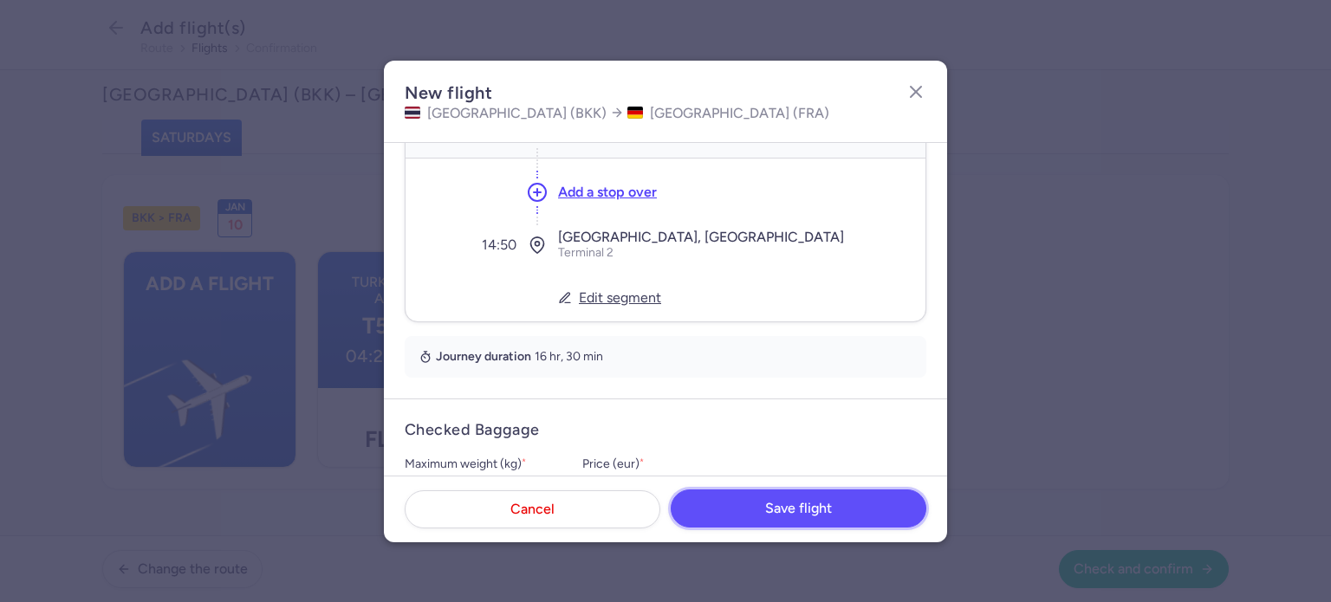
click at [787, 500] on button "Save flight" at bounding box center [799, 509] width 256 height 38
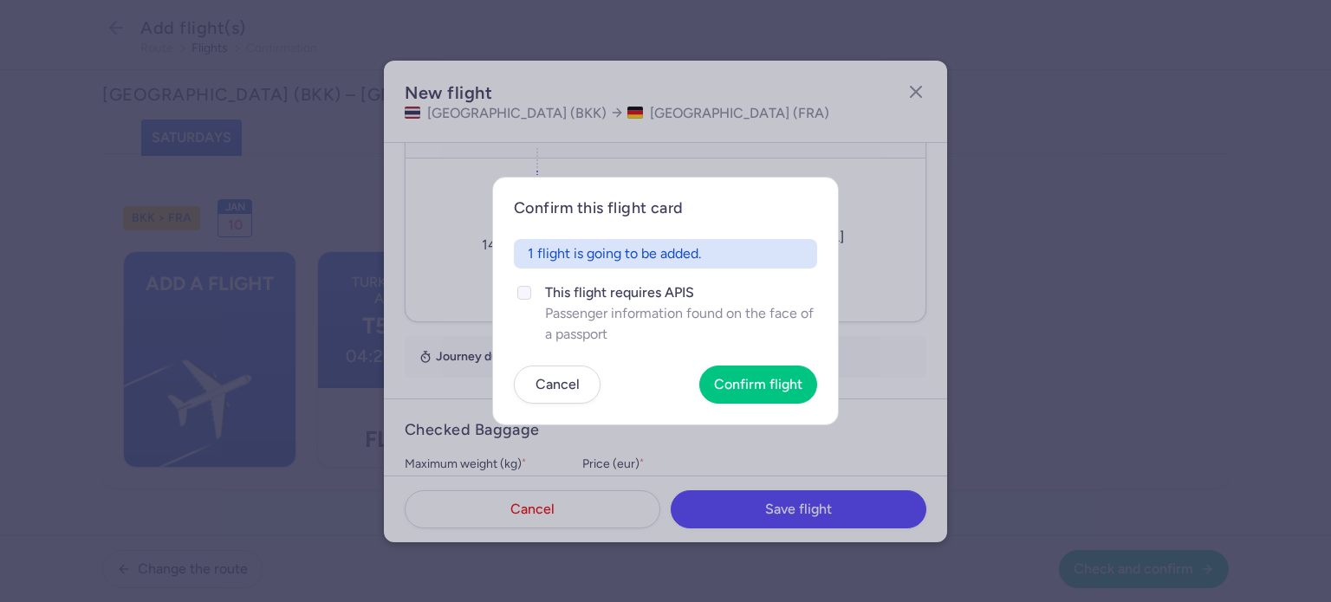
click at [520, 301] on div at bounding box center [524, 293] width 21 height 21
click at [520, 300] on input "This flight requires APIS Passenger information found on the face of a passport" at bounding box center [524, 293] width 14 height 14
checkbox input "true"
click at [746, 382] on span "Confirm flight" at bounding box center [758, 384] width 88 height 16
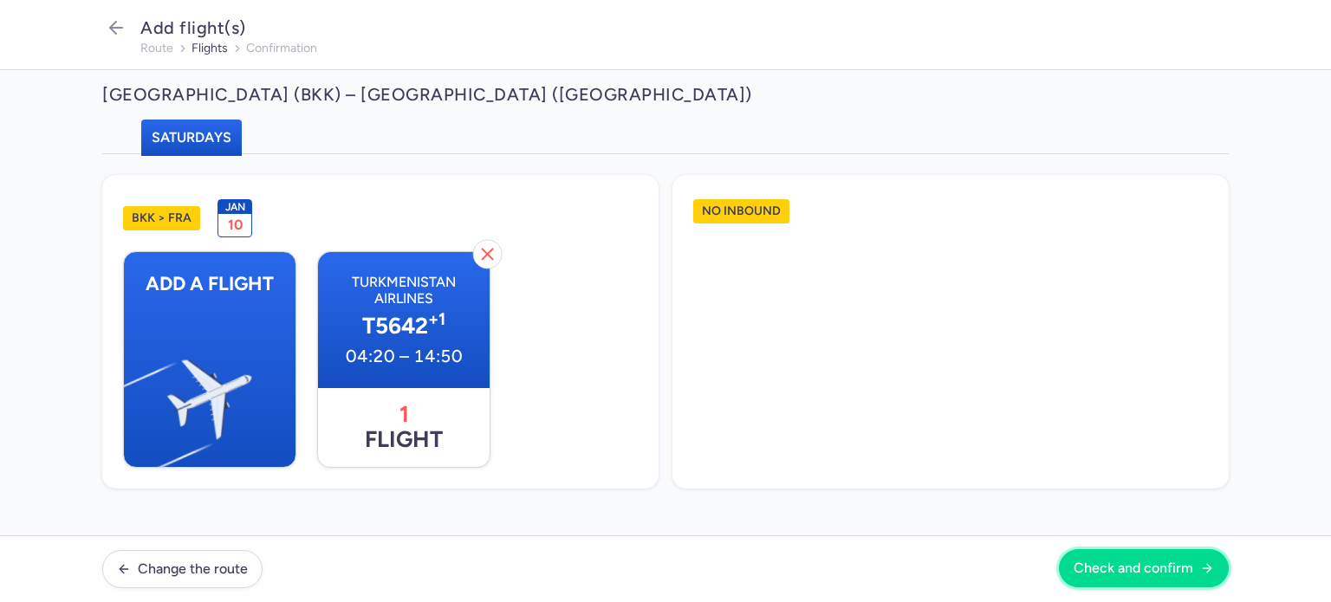
click at [1119, 561] on span "Check and confirm" at bounding box center [1134, 569] width 120 height 16
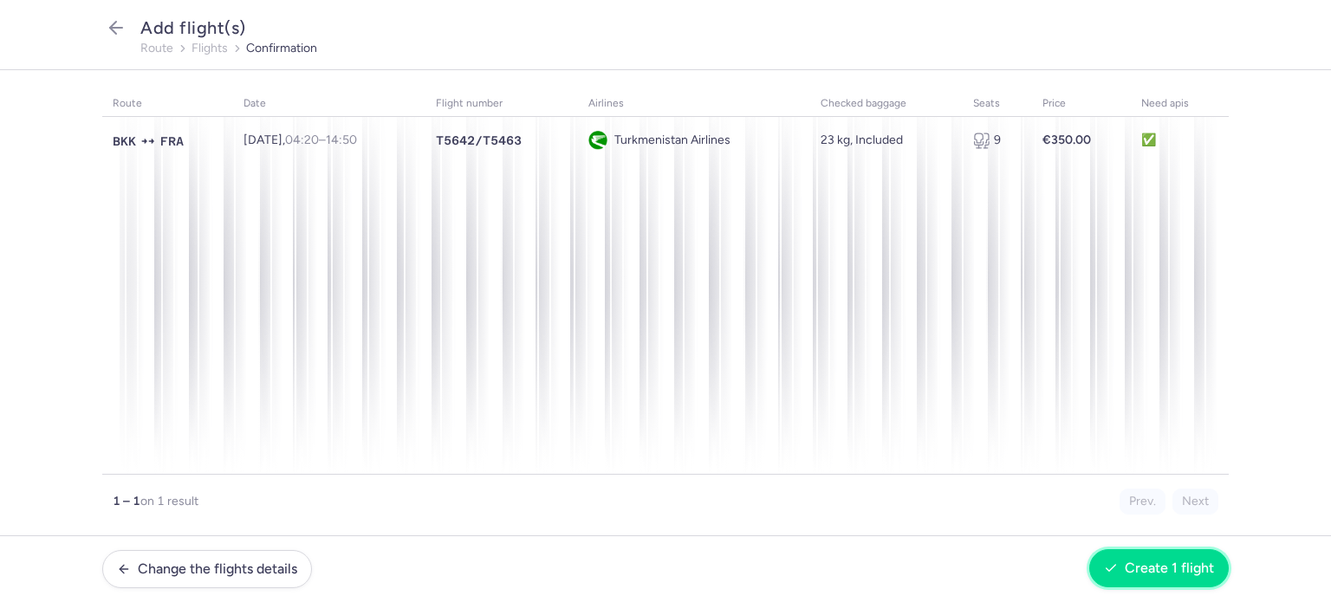
click at [1154, 571] on span "Create 1 flight" at bounding box center [1169, 569] width 89 height 16
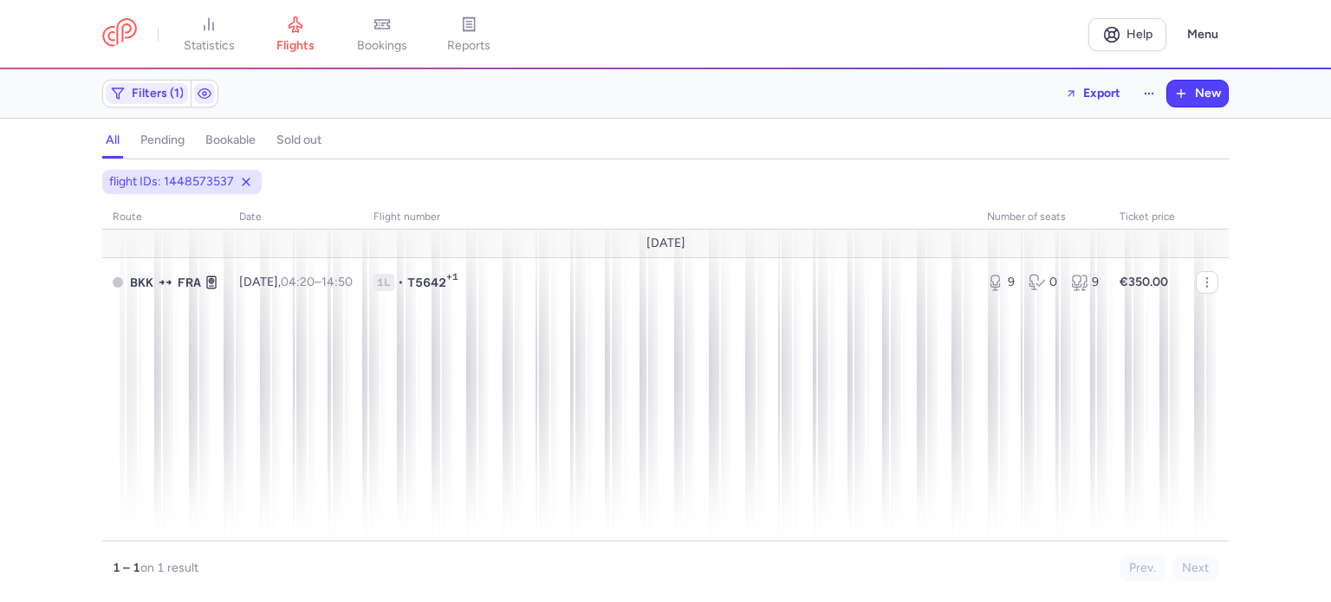
click at [221, 145] on h4 "bookable" at bounding box center [230, 141] width 50 height 16
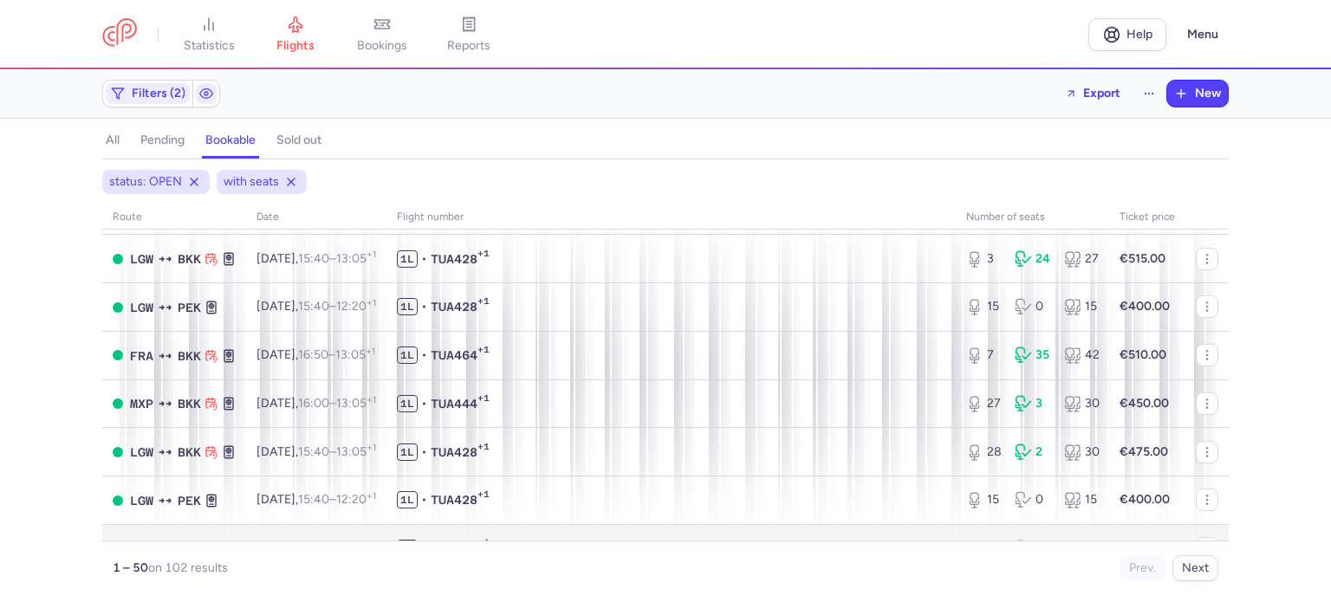
scroll to position [2330, 0]
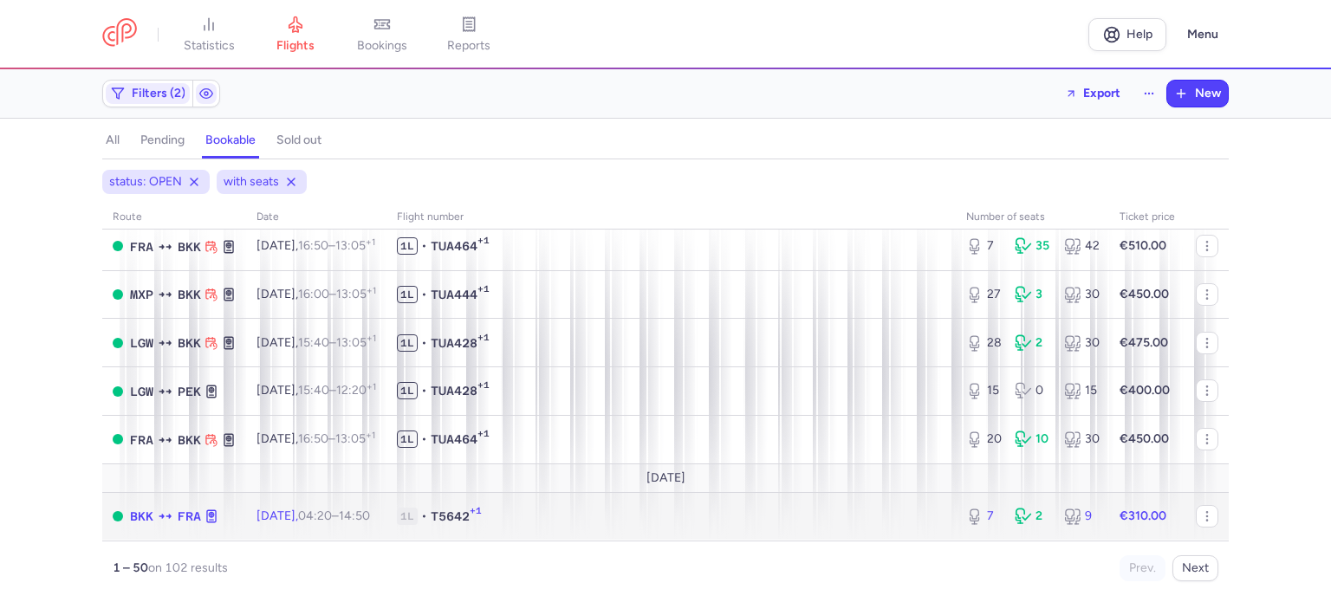
click at [848, 505] on td "1L • T5642 +1" at bounding box center [671, 516] width 569 height 48
select select "days"
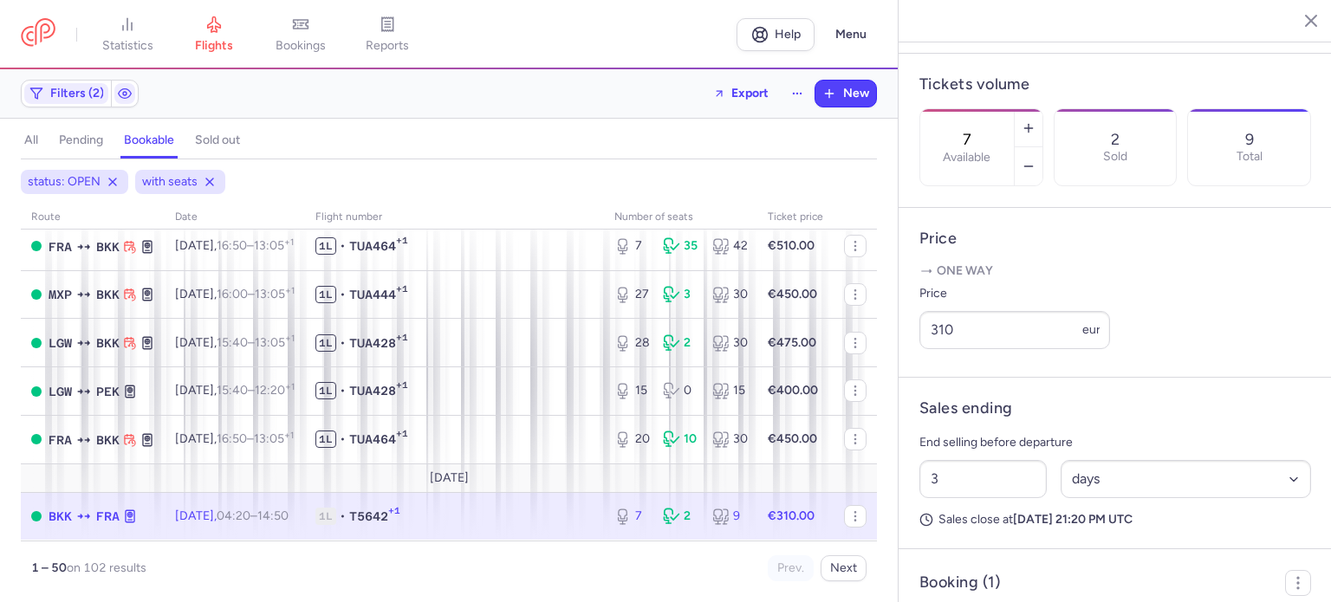
scroll to position [520, 0]
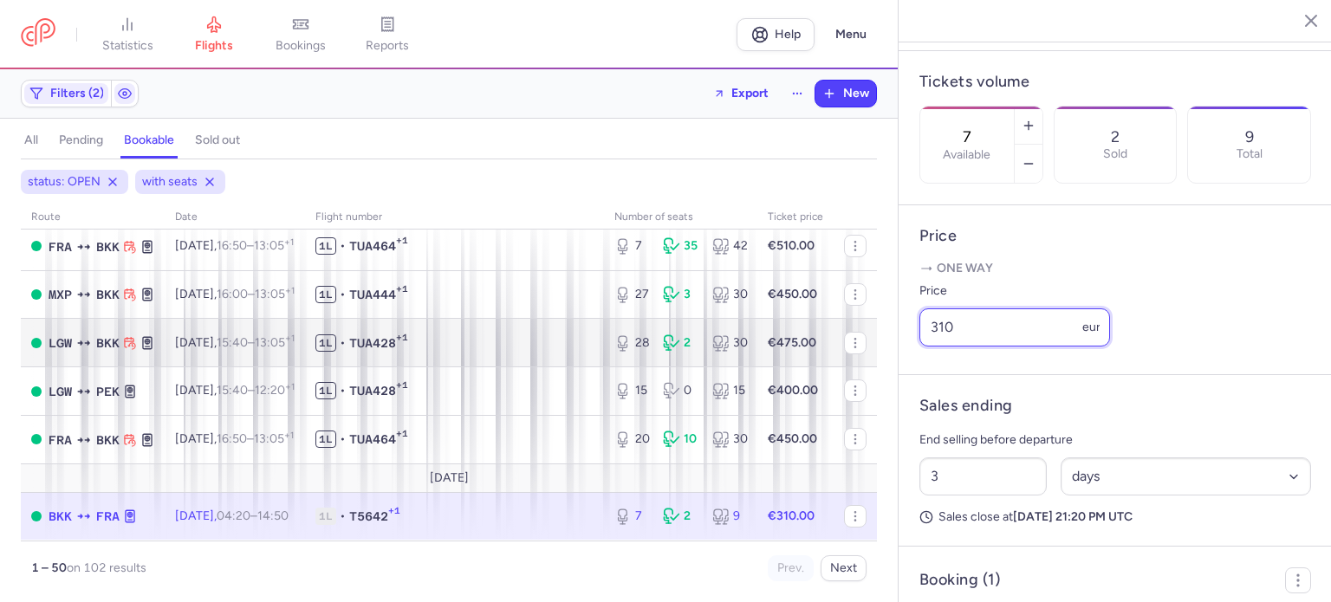
drag, startPoint x: 982, startPoint y: 361, endPoint x: 815, endPoint y: 339, distance: 168.7
click at [834, 346] on div "statistics flights bookings reports Help Menu Filters (2) Export New all pendin…" at bounding box center [665, 301] width 1331 height 602
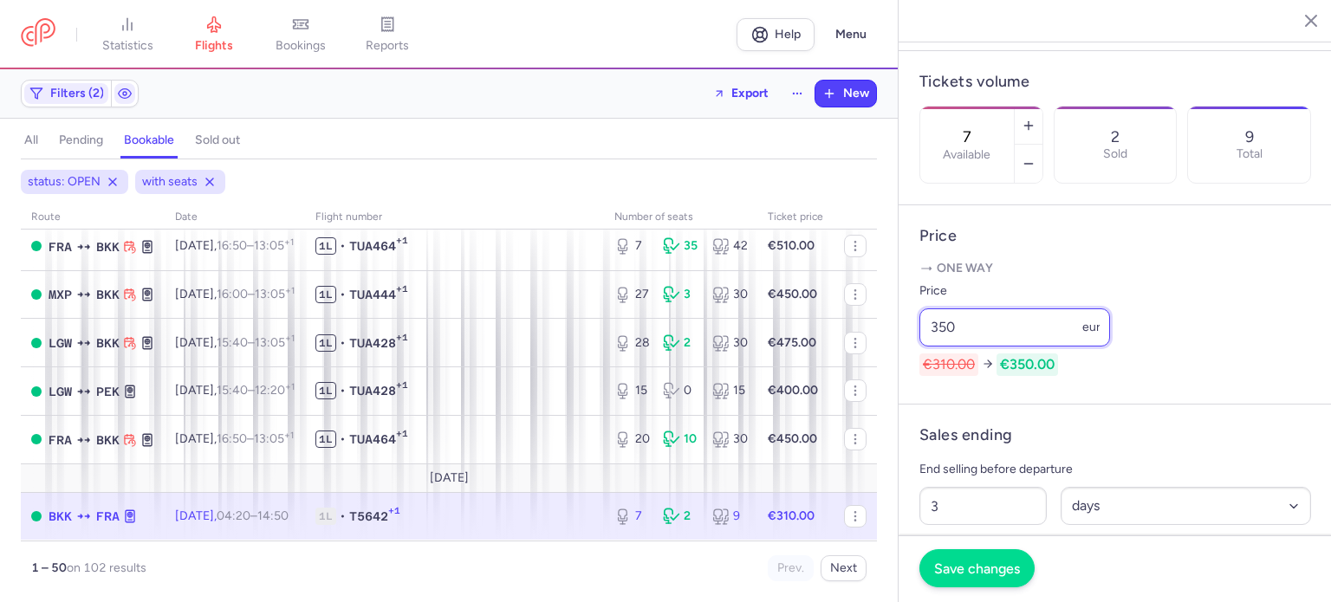
type input "350"
click at [996, 564] on span "Save changes" at bounding box center [977, 569] width 86 height 16
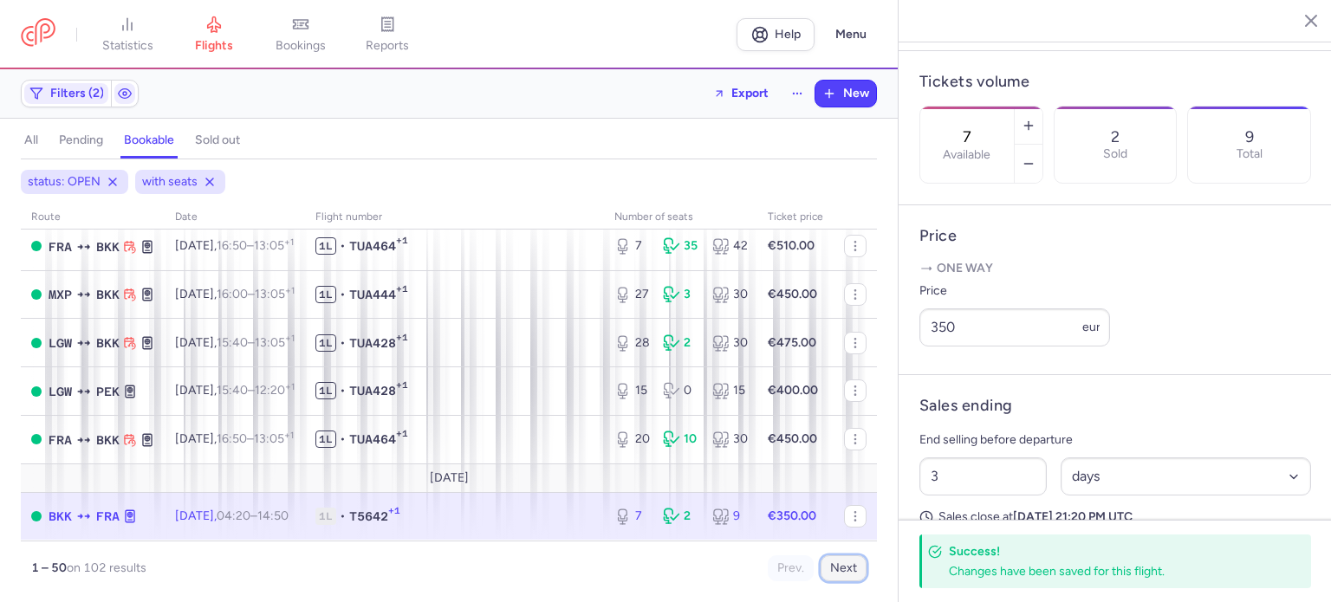
click at [835, 570] on button "Next" at bounding box center [844, 569] width 46 height 26
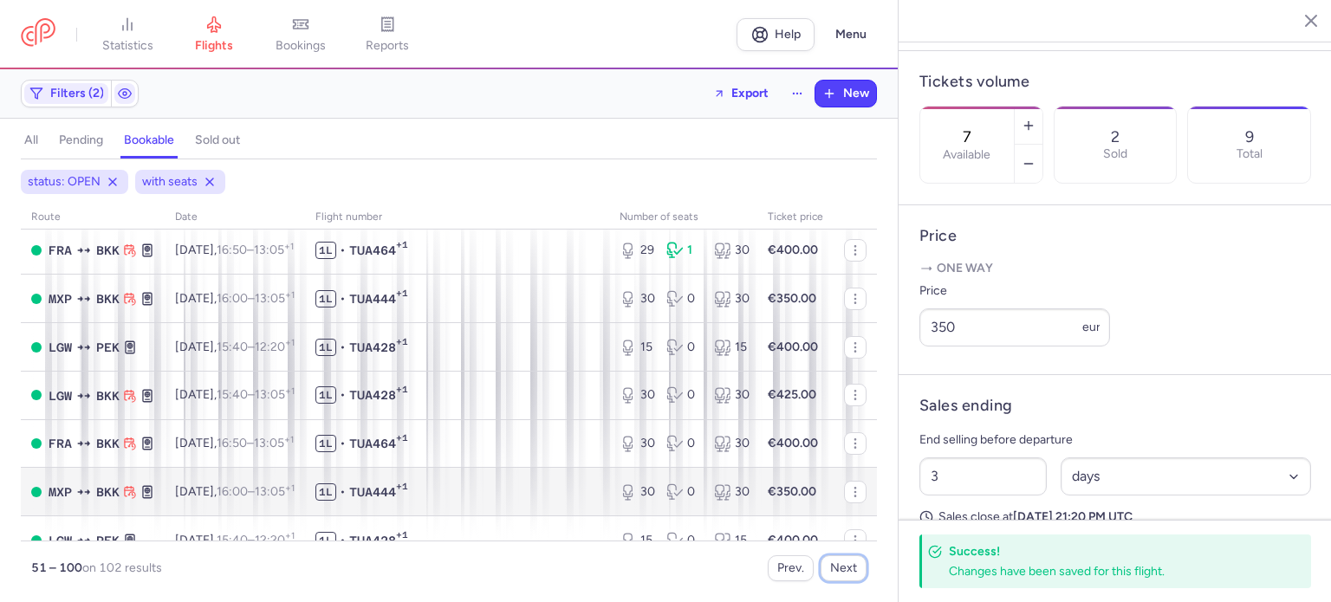
scroll to position [87, 0]
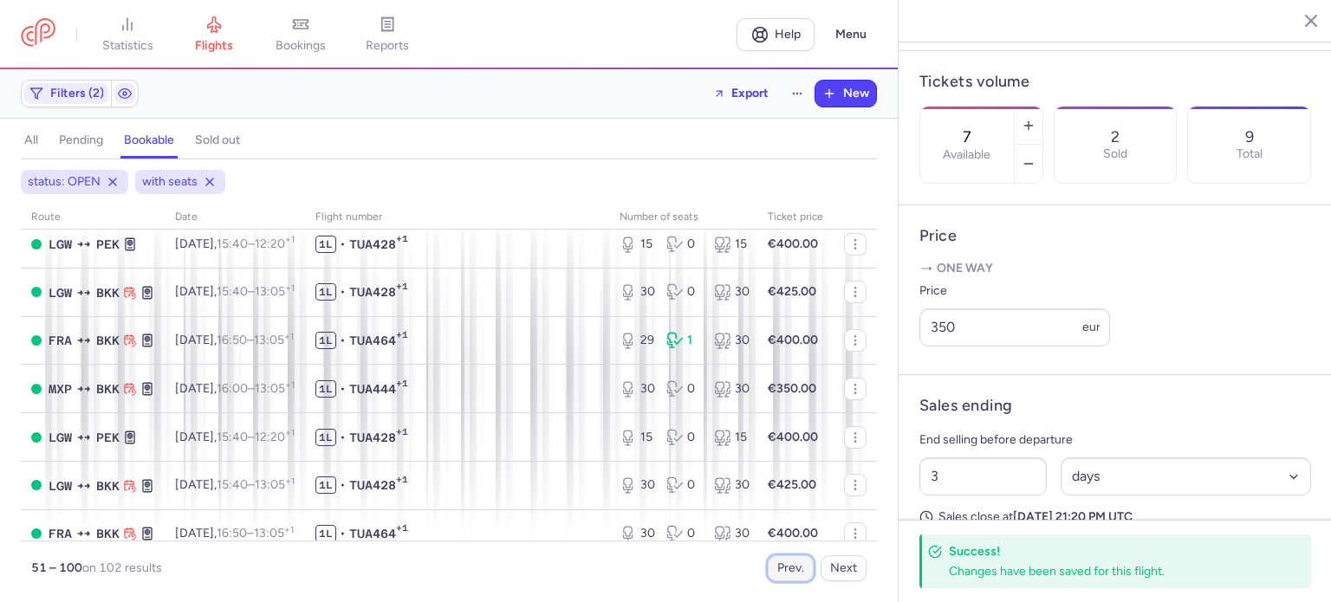
click at [790, 562] on button "Prev." at bounding box center [791, 569] width 46 height 26
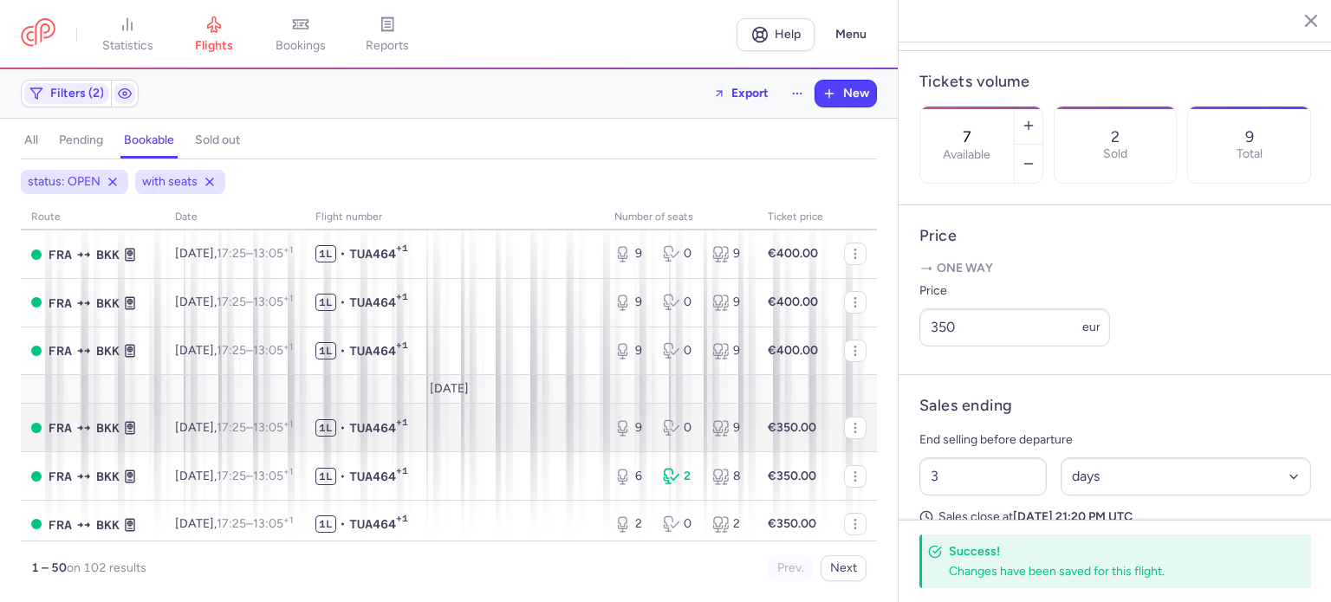
scroll to position [693, 0]
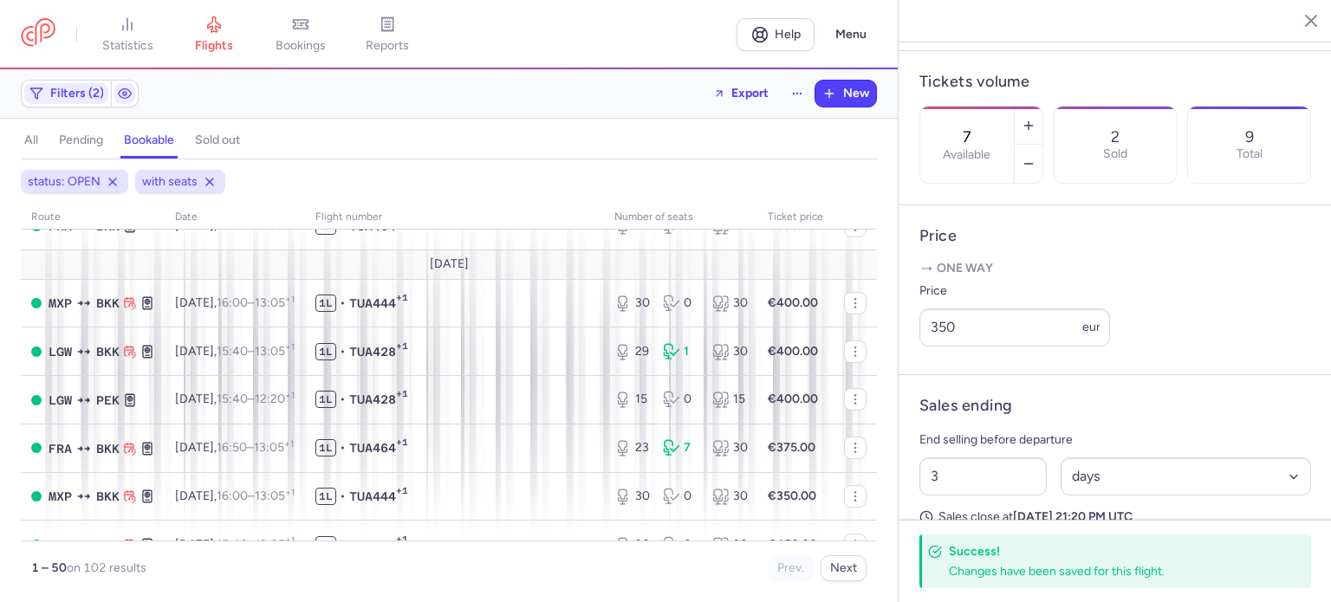
click at [73, 145] on h4 "pending" at bounding box center [81, 141] width 44 height 16
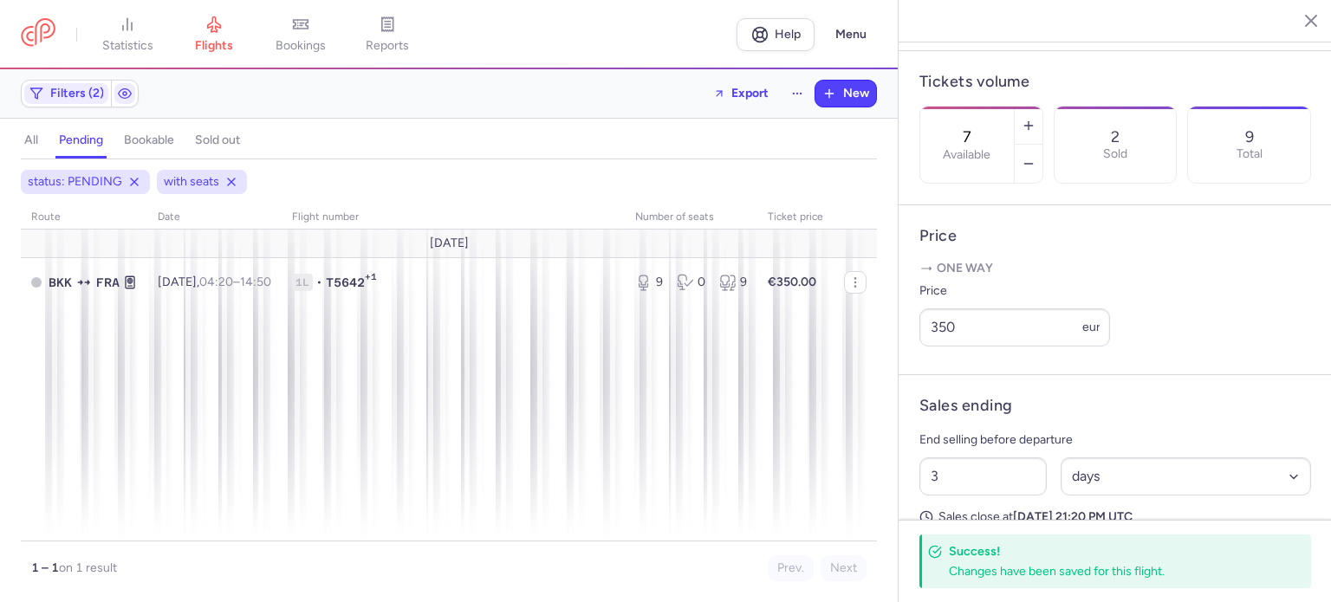
click at [26, 140] on h4 "all" at bounding box center [31, 141] width 14 height 16
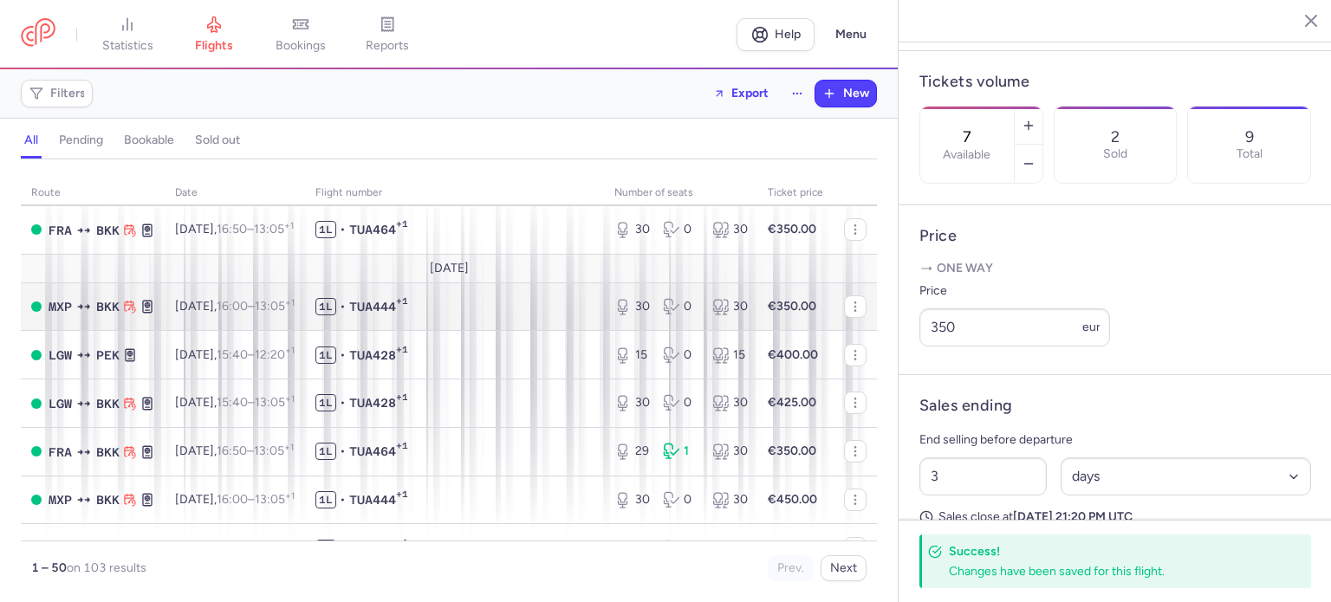
scroll to position [1820, 0]
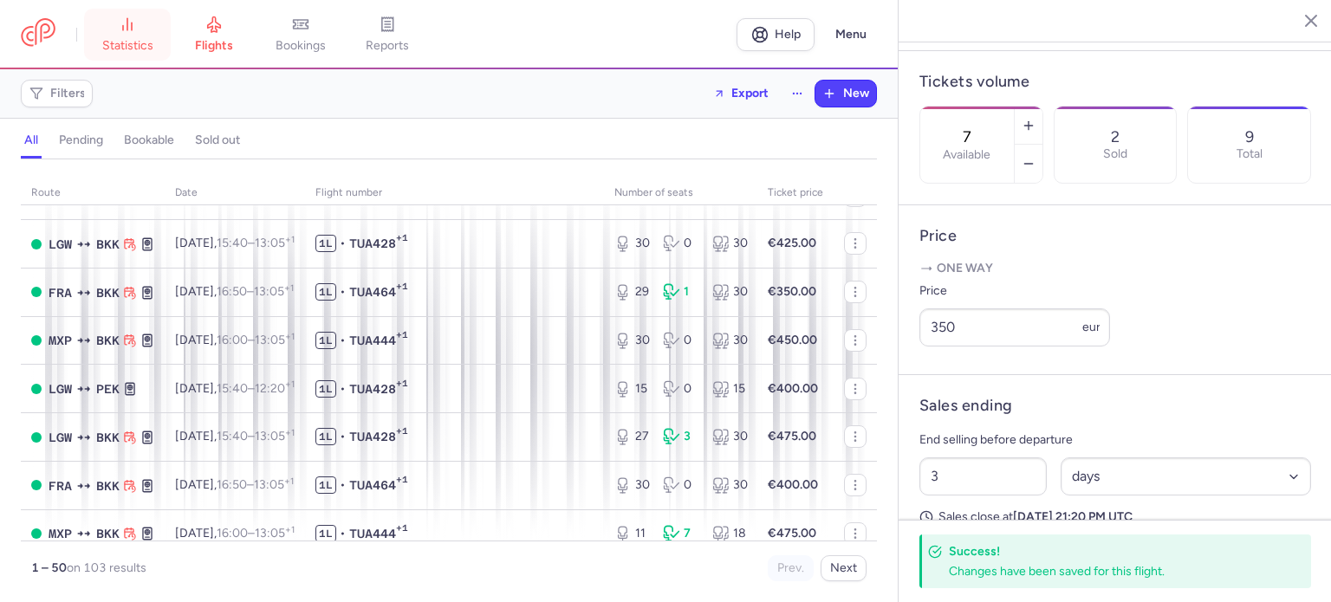
click at [147, 38] on span "statistics" at bounding box center [127, 46] width 51 height 16
